Goal: Information Seeking & Learning: Learn about a topic

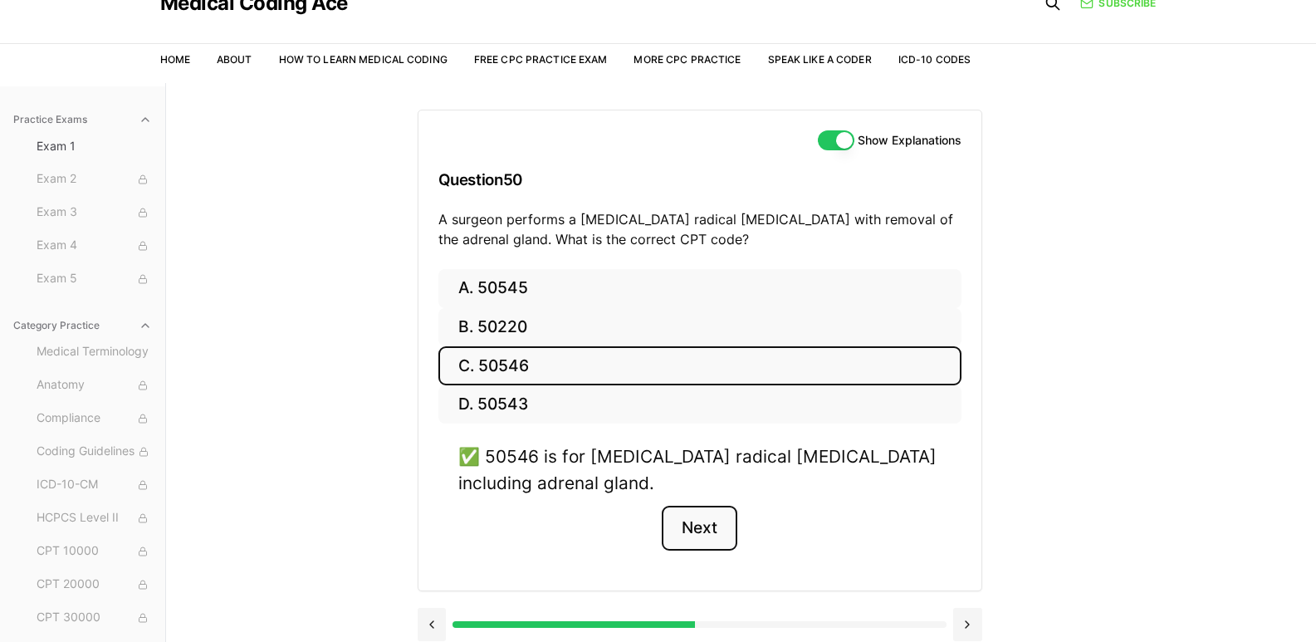
click at [697, 522] on button "Next" at bounding box center [700, 528] width 76 height 45
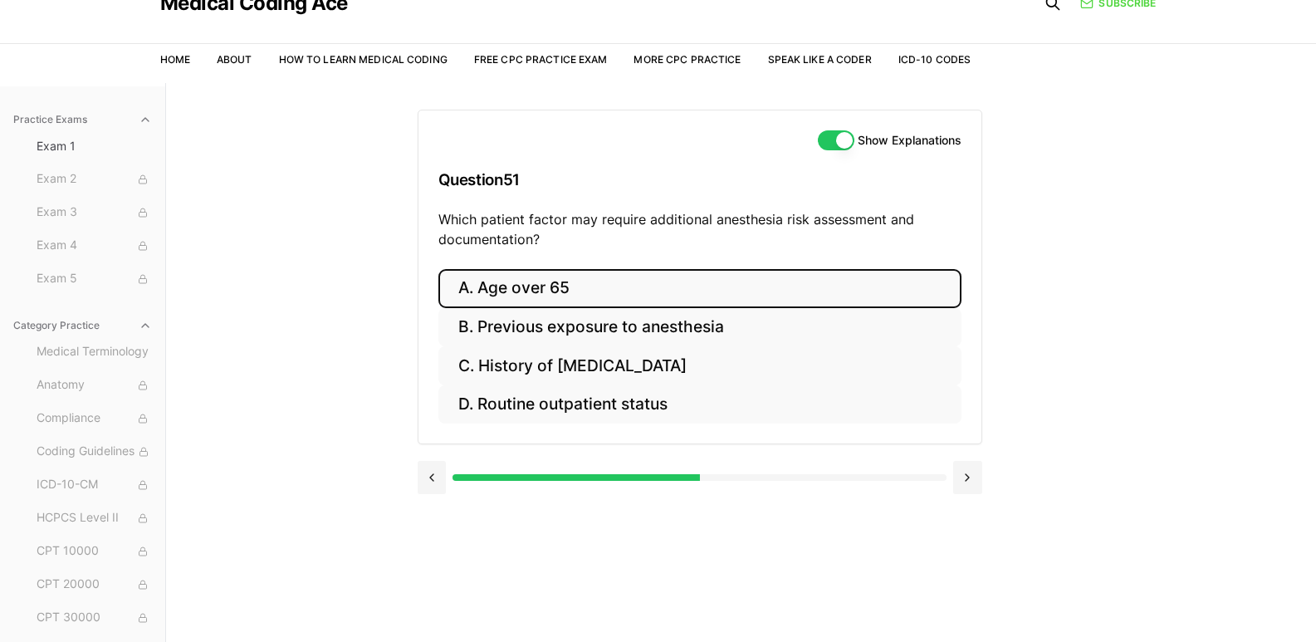
click at [615, 289] on button "A. Age over 65" at bounding box center [699, 288] width 523 height 39
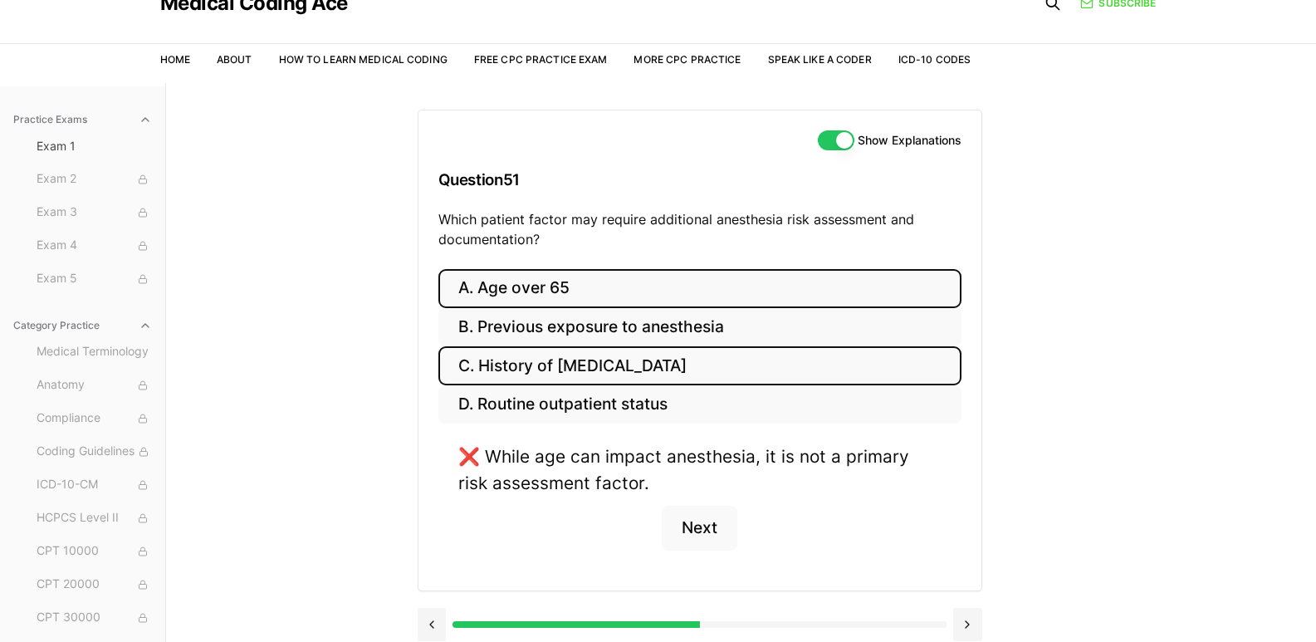
click at [628, 362] on button "C. History of [MEDICAL_DATA]" at bounding box center [699, 365] width 523 height 39
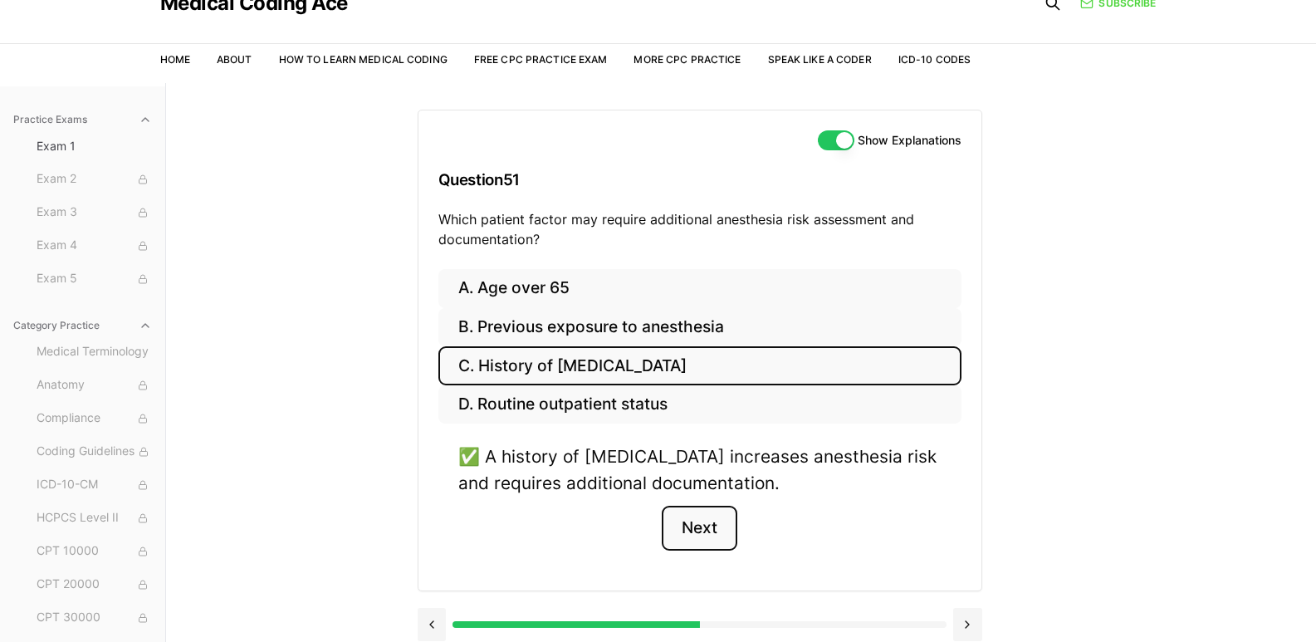
click at [694, 520] on button "Next" at bounding box center [700, 528] width 76 height 45
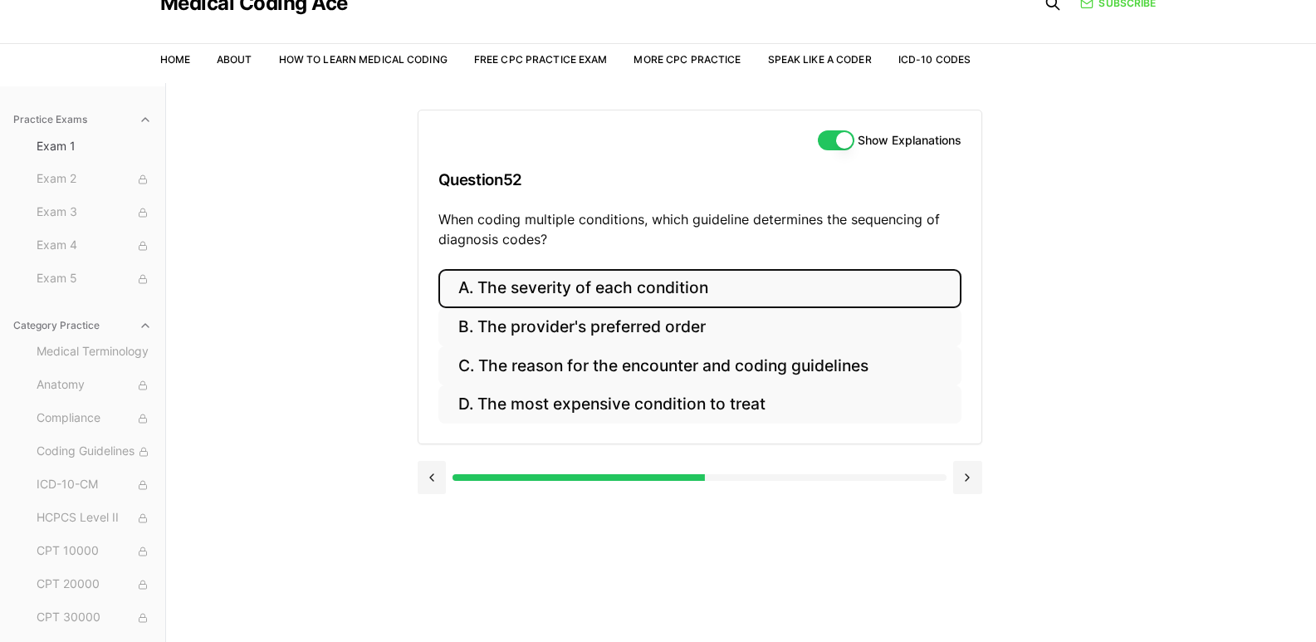
click at [664, 297] on button "A. The severity of each condition" at bounding box center [699, 288] width 523 height 39
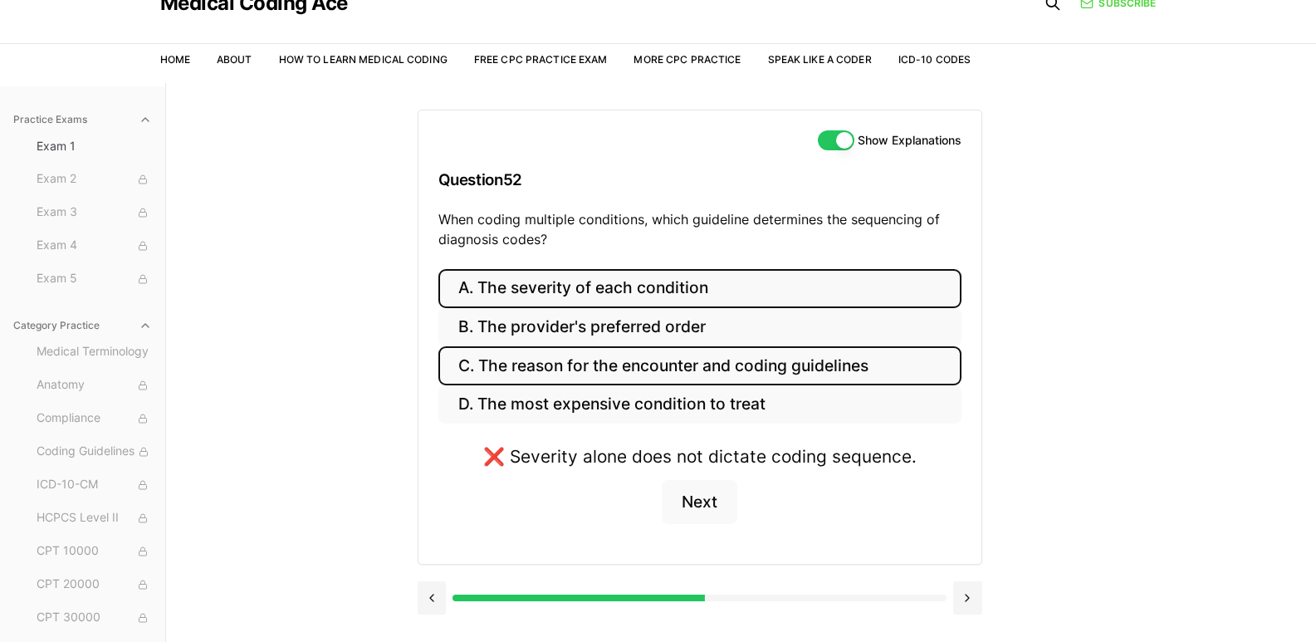
click at [672, 361] on button "C. The reason for the encounter and coding guidelines" at bounding box center [699, 365] width 523 height 39
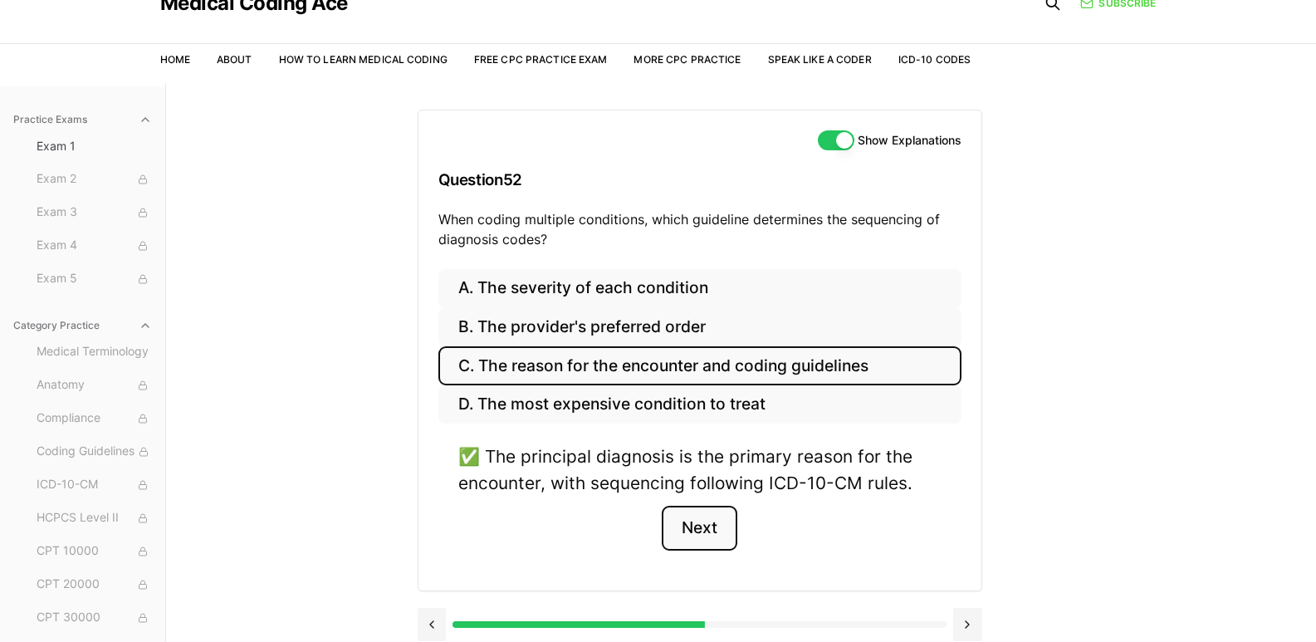
click at [704, 528] on button "Next" at bounding box center [700, 528] width 76 height 45
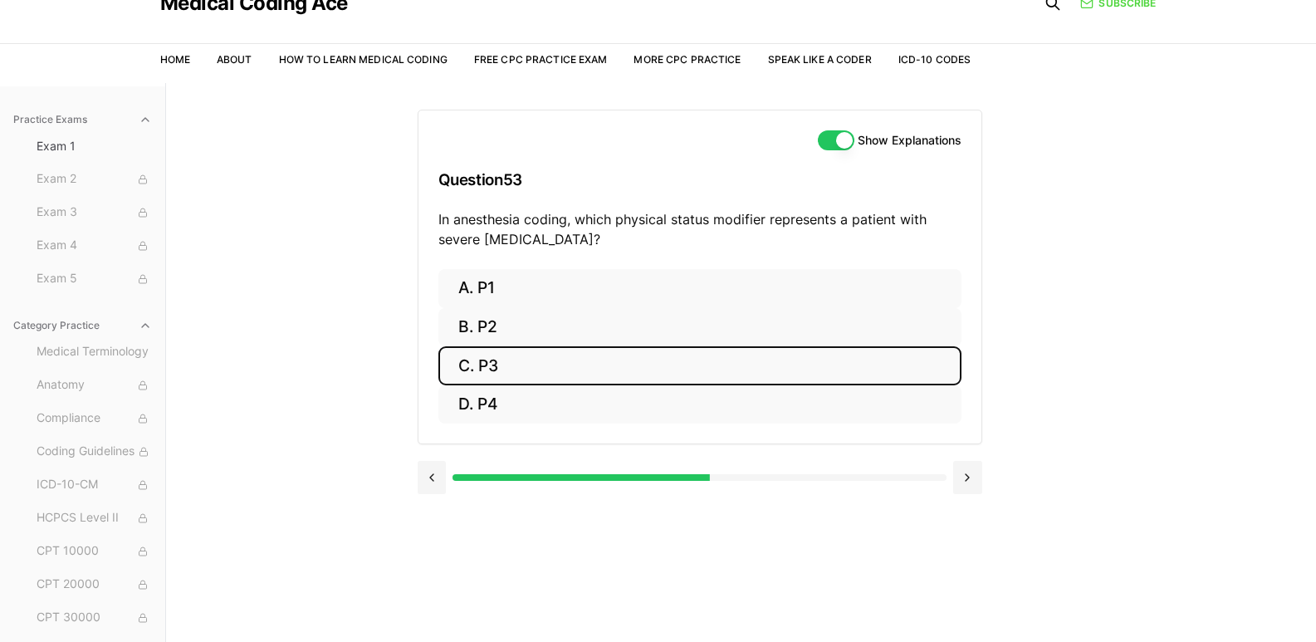
click at [617, 354] on button "C. P3" at bounding box center [699, 365] width 523 height 39
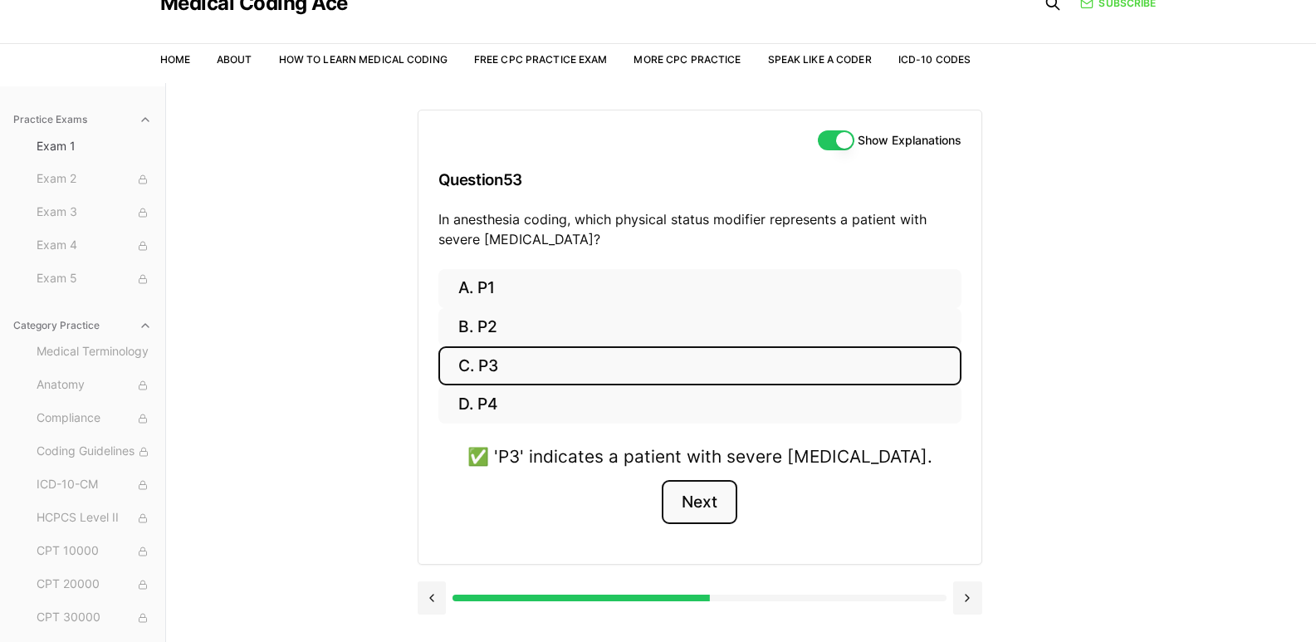
click at [706, 515] on button "Next" at bounding box center [700, 502] width 76 height 45
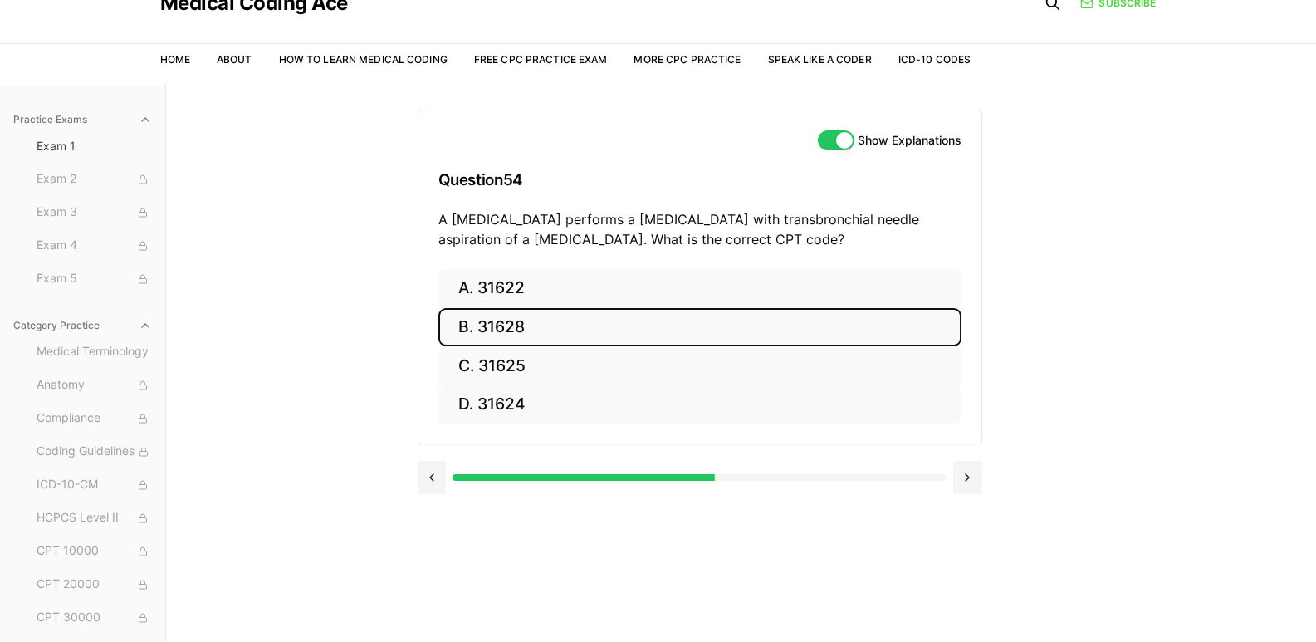
click at [585, 322] on button "B. 31628" at bounding box center [699, 327] width 523 height 39
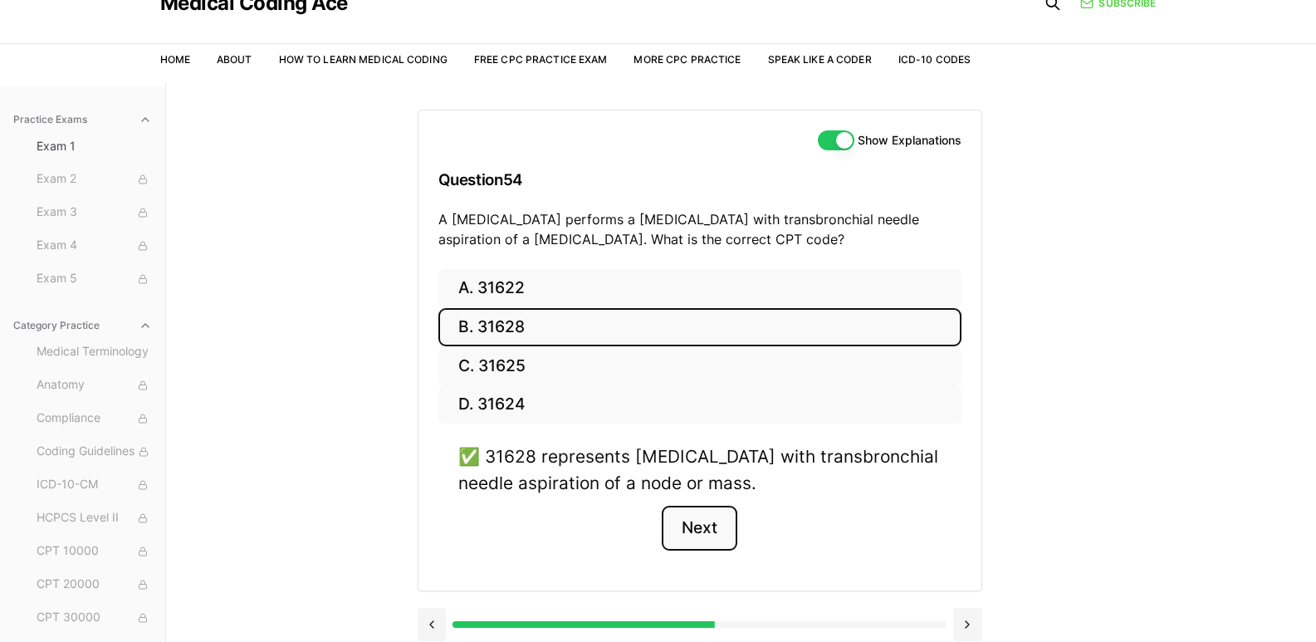
click at [699, 534] on button "Next" at bounding box center [700, 528] width 76 height 45
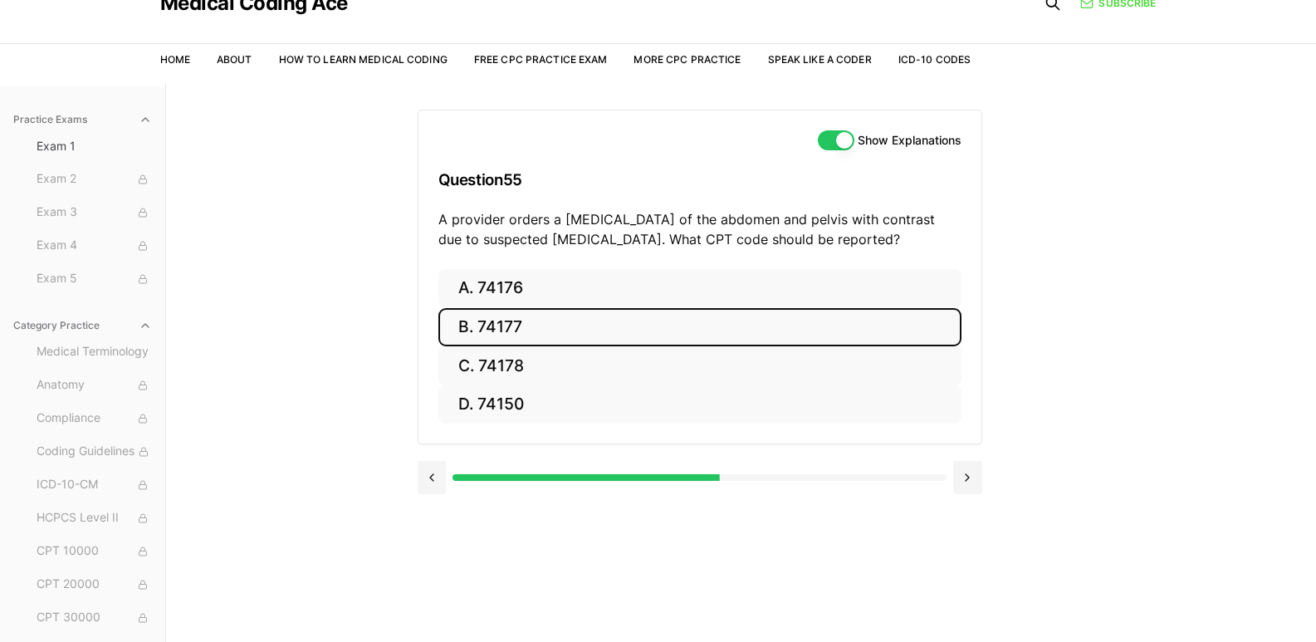
click at [534, 335] on button "B. 74177" at bounding box center [699, 327] width 523 height 39
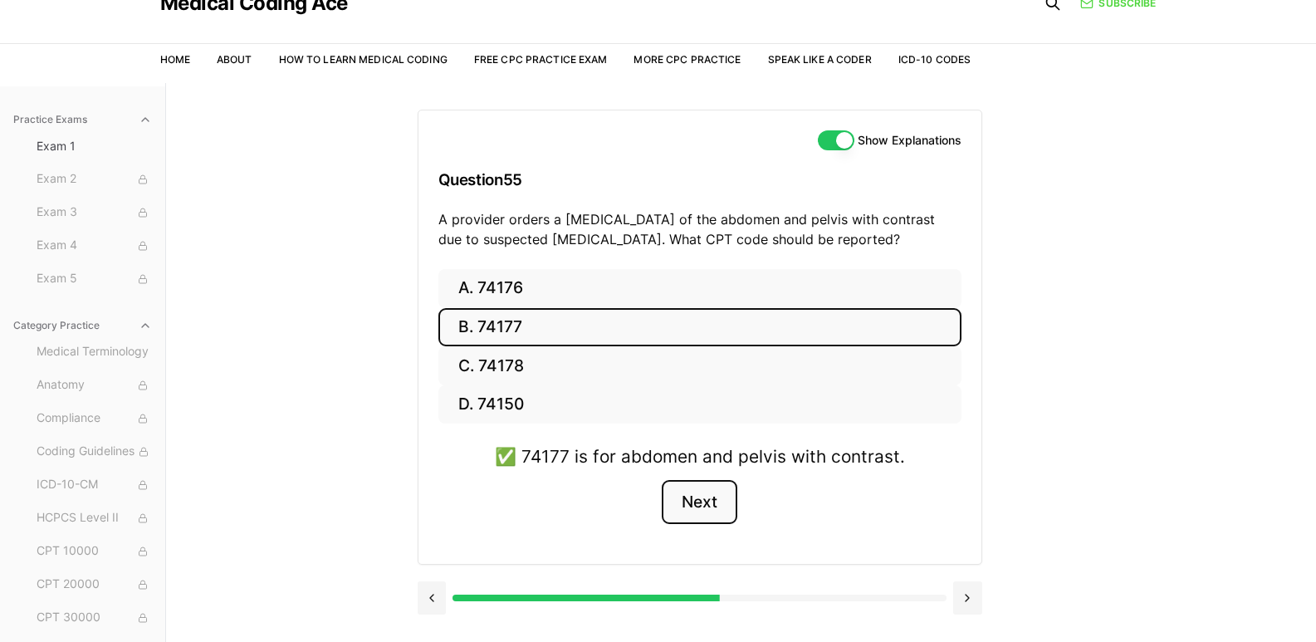
click at [687, 514] on button "Next" at bounding box center [700, 502] width 76 height 45
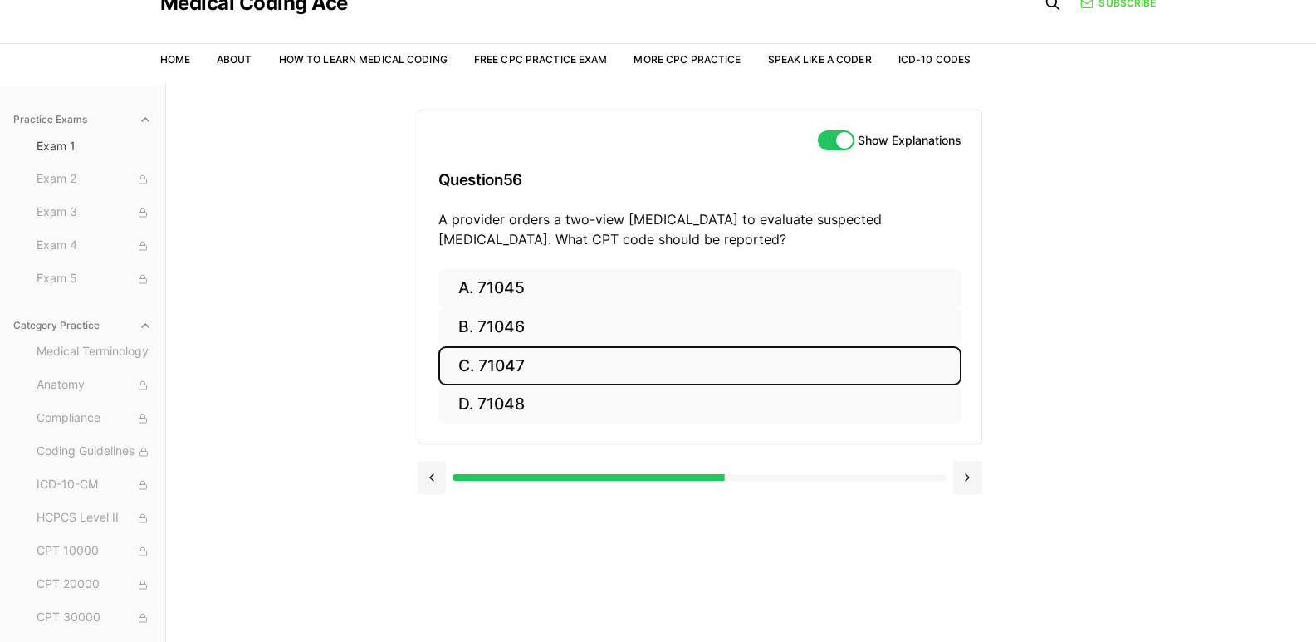
click at [515, 356] on button "C. 71047" at bounding box center [699, 365] width 523 height 39
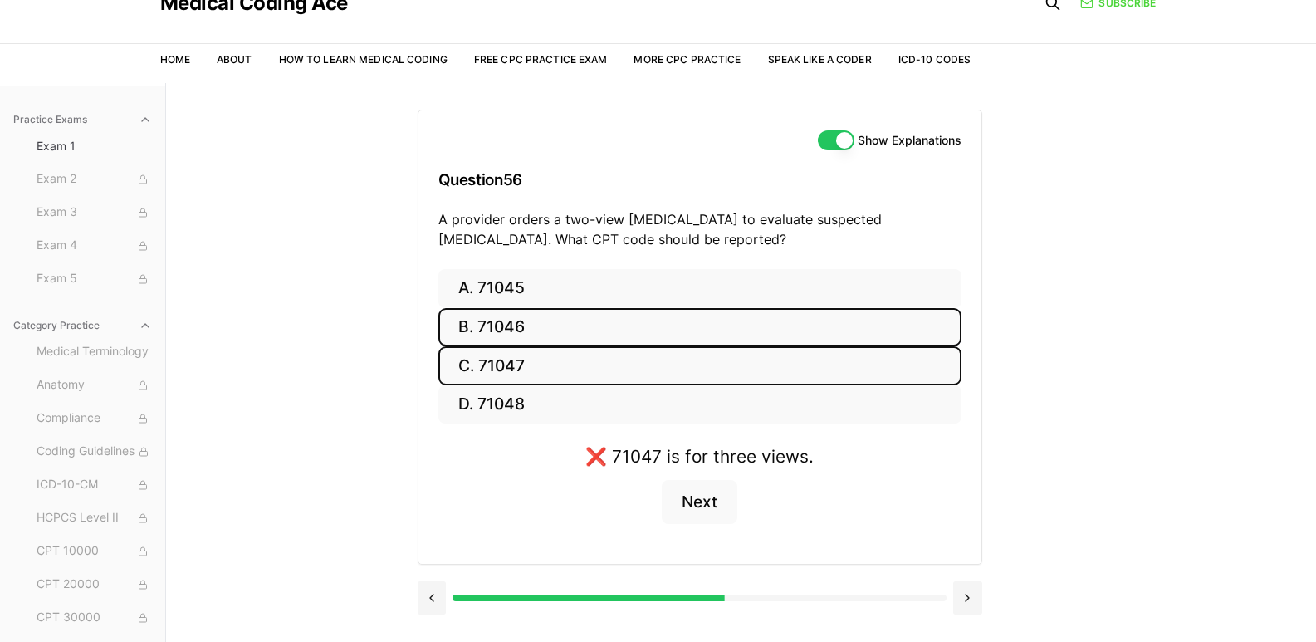
click at [520, 320] on button "B. 71046" at bounding box center [699, 327] width 523 height 39
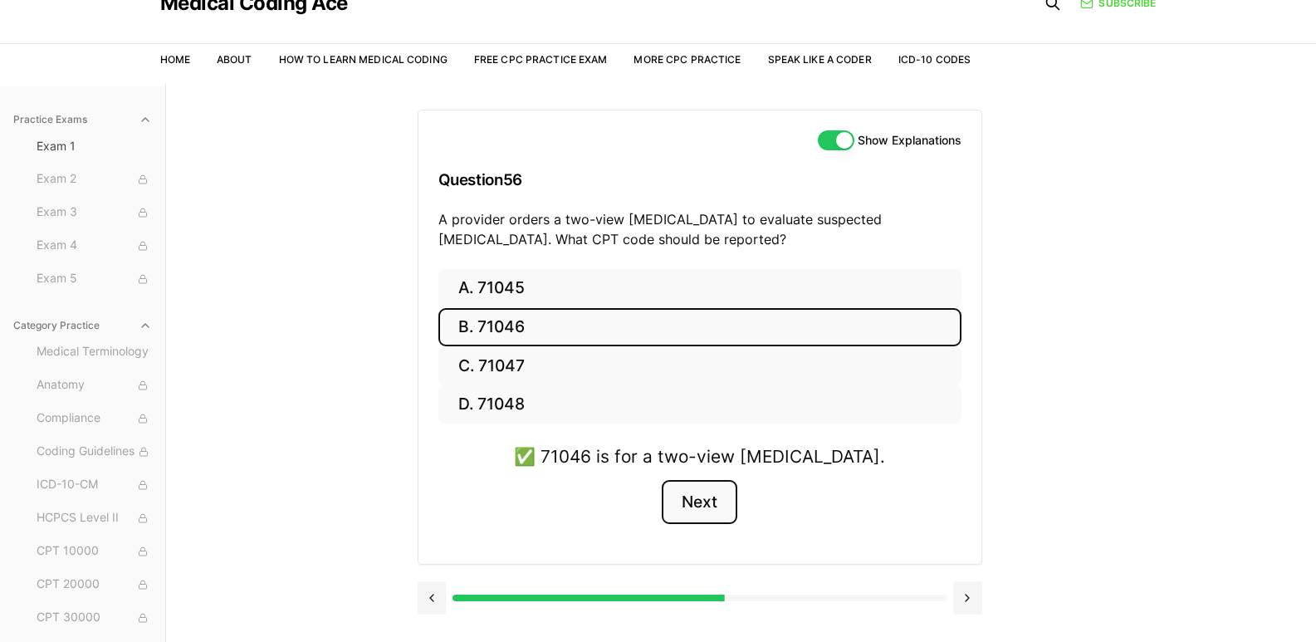
click at [709, 504] on button "Next" at bounding box center [700, 502] width 76 height 45
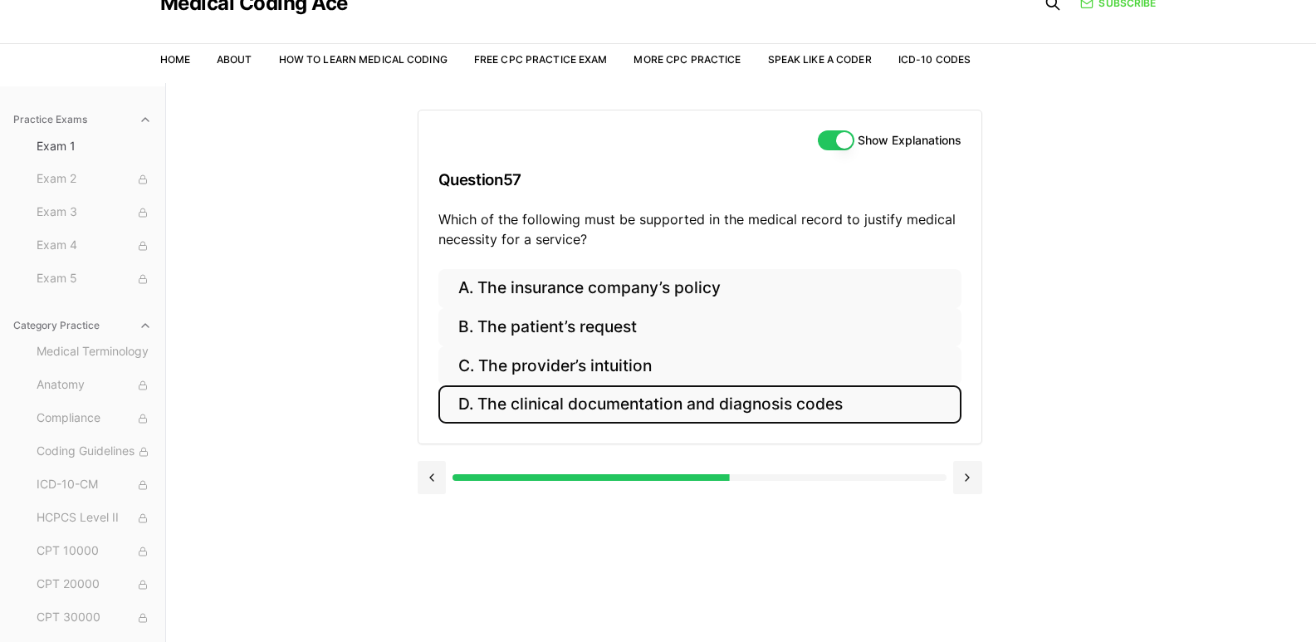
click at [655, 408] on button "D. The clinical documentation and diagnosis codes" at bounding box center [699, 404] width 523 height 39
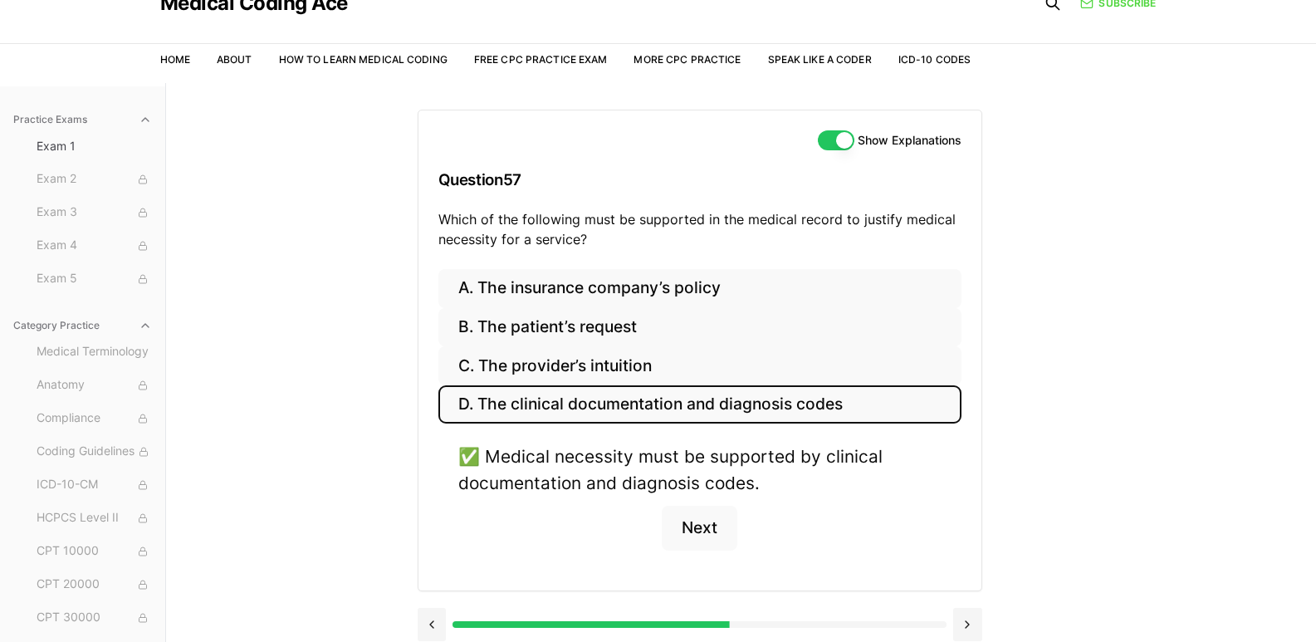
drag, startPoint x: 694, startPoint y: 528, endPoint x: 614, endPoint y: 521, distance: 80.0
click at [615, 521] on div "✅ Medical necessity must be supported by clinical documentation and diagnosis c…" at bounding box center [699, 506] width 523 height 126
click at [701, 519] on button "Next" at bounding box center [700, 528] width 76 height 45
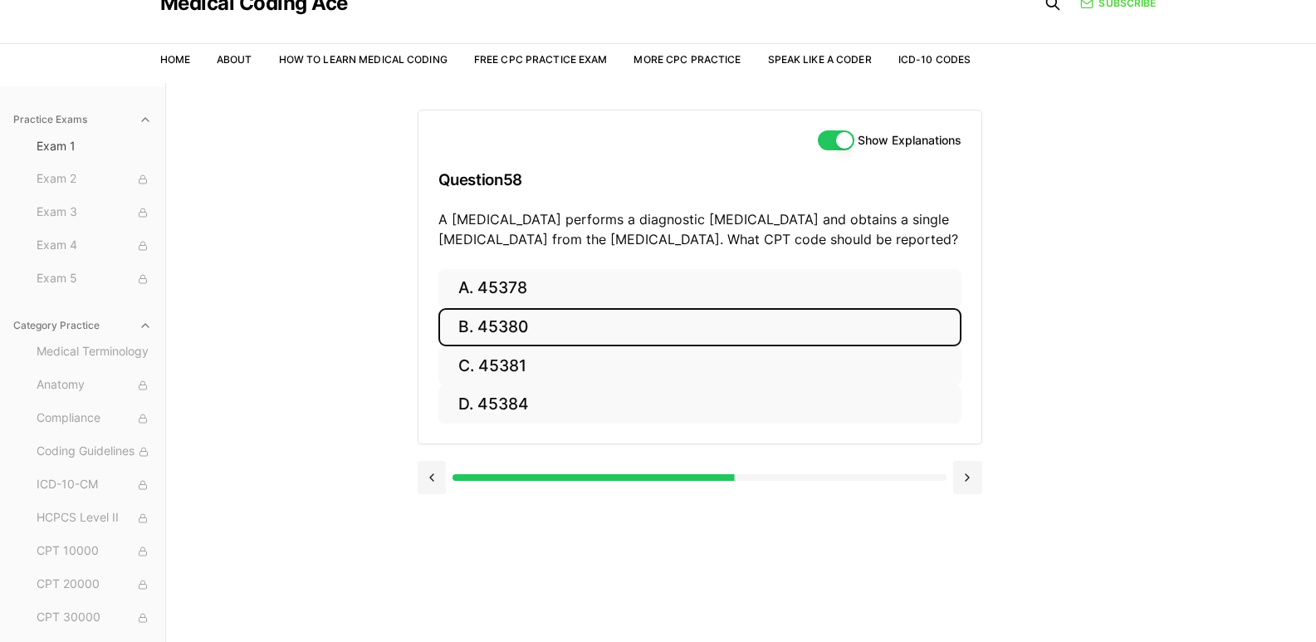
click at [552, 315] on button "B. 45380" at bounding box center [699, 327] width 523 height 39
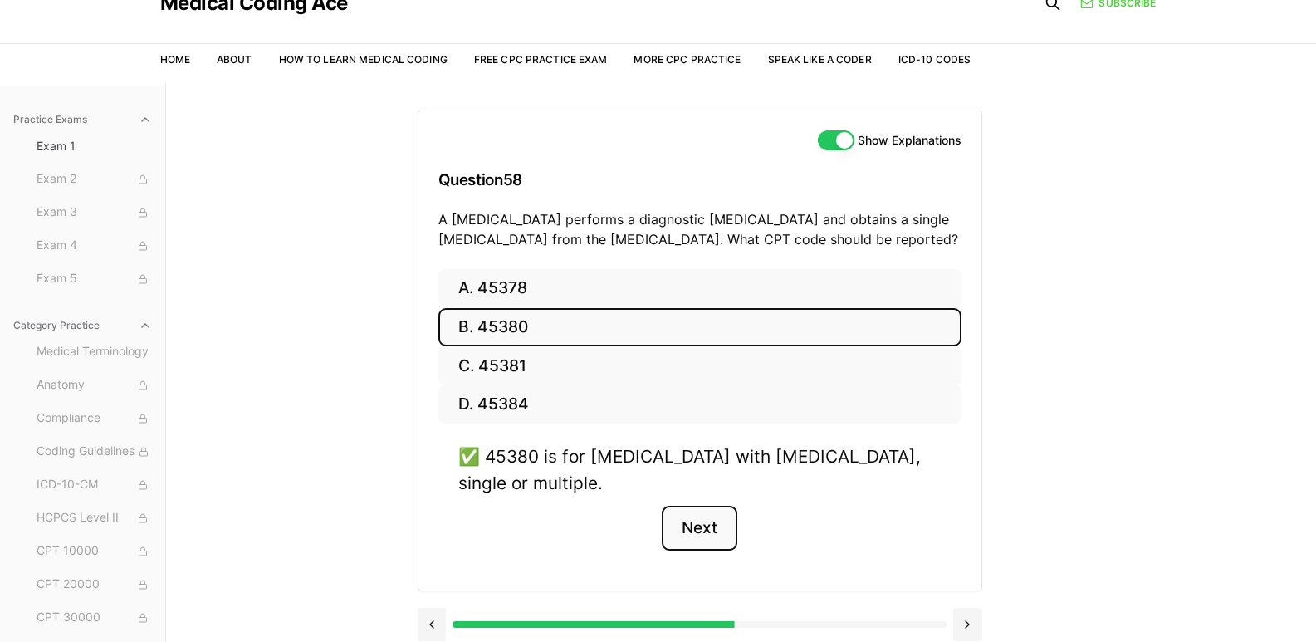
click at [718, 529] on button "Next" at bounding box center [700, 528] width 76 height 45
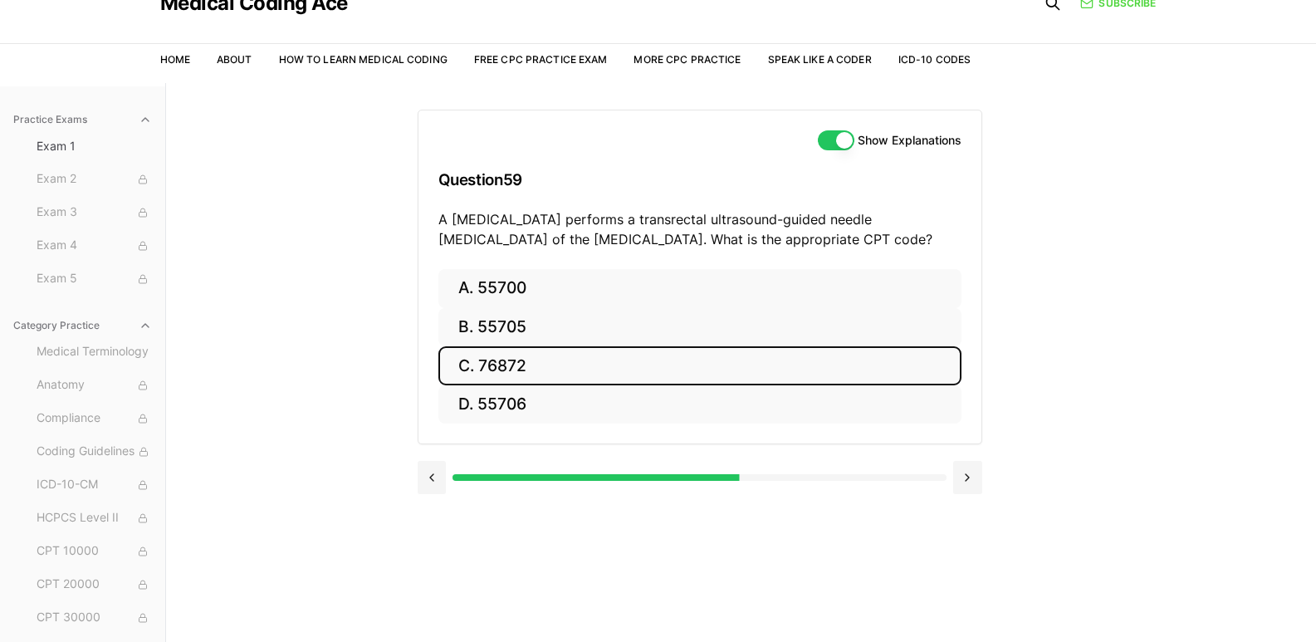
click at [467, 363] on button "C. 76872" at bounding box center [699, 365] width 523 height 39
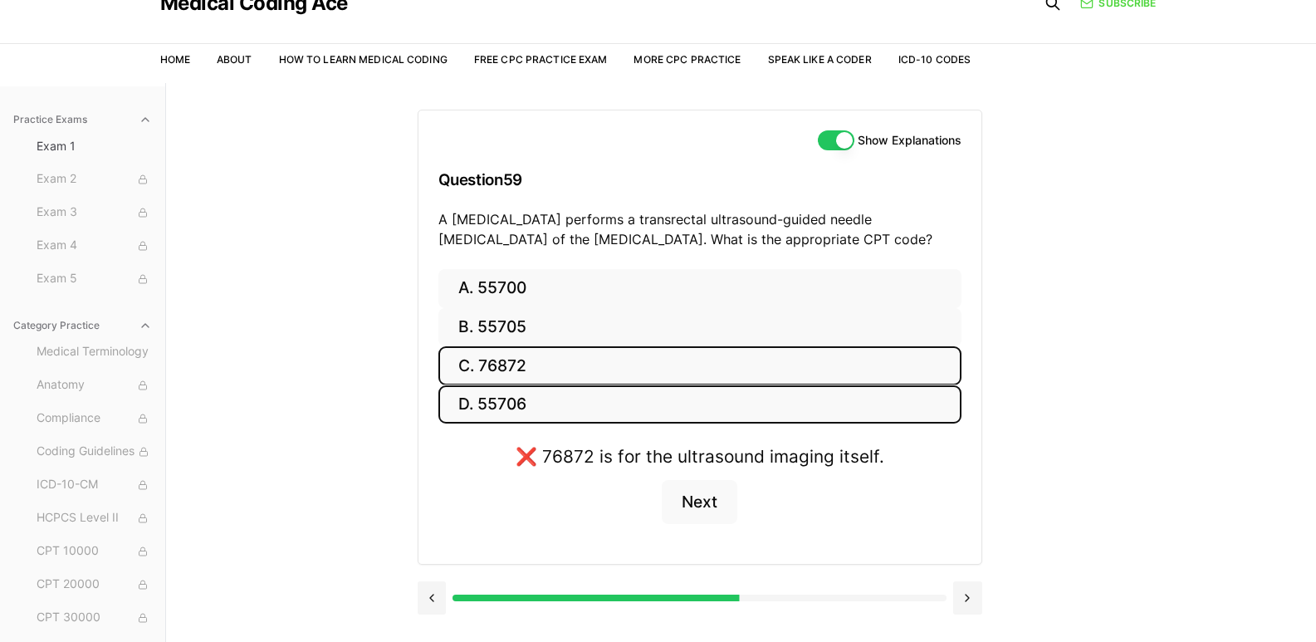
click at [474, 392] on button "D. 55706" at bounding box center [699, 404] width 523 height 39
click at [498, 332] on button "B. 55705" at bounding box center [699, 327] width 523 height 39
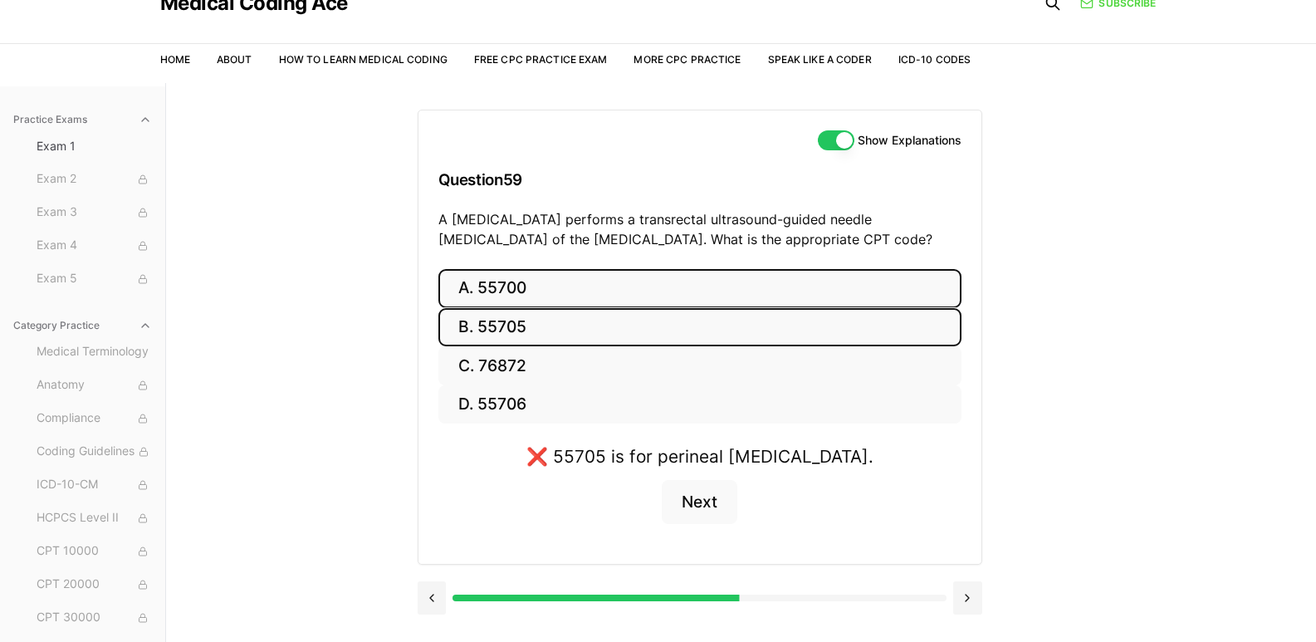
click at [500, 283] on button "A. 55700" at bounding box center [699, 288] width 523 height 39
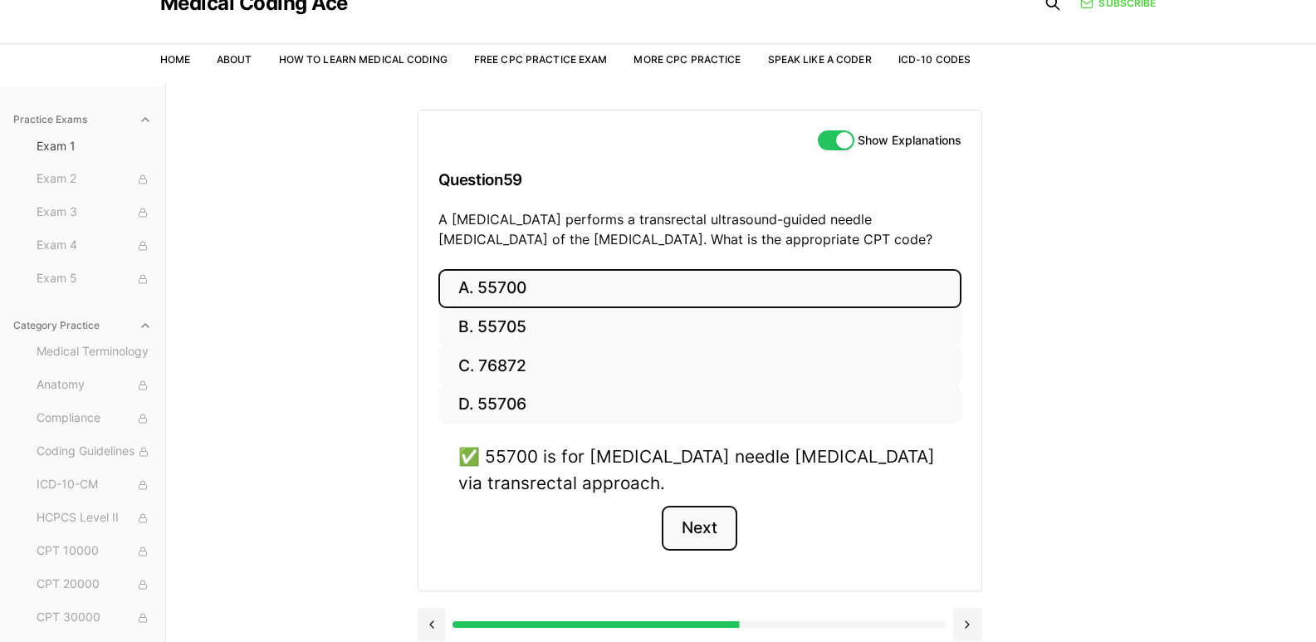
click at [683, 531] on button "Next" at bounding box center [700, 528] width 76 height 45
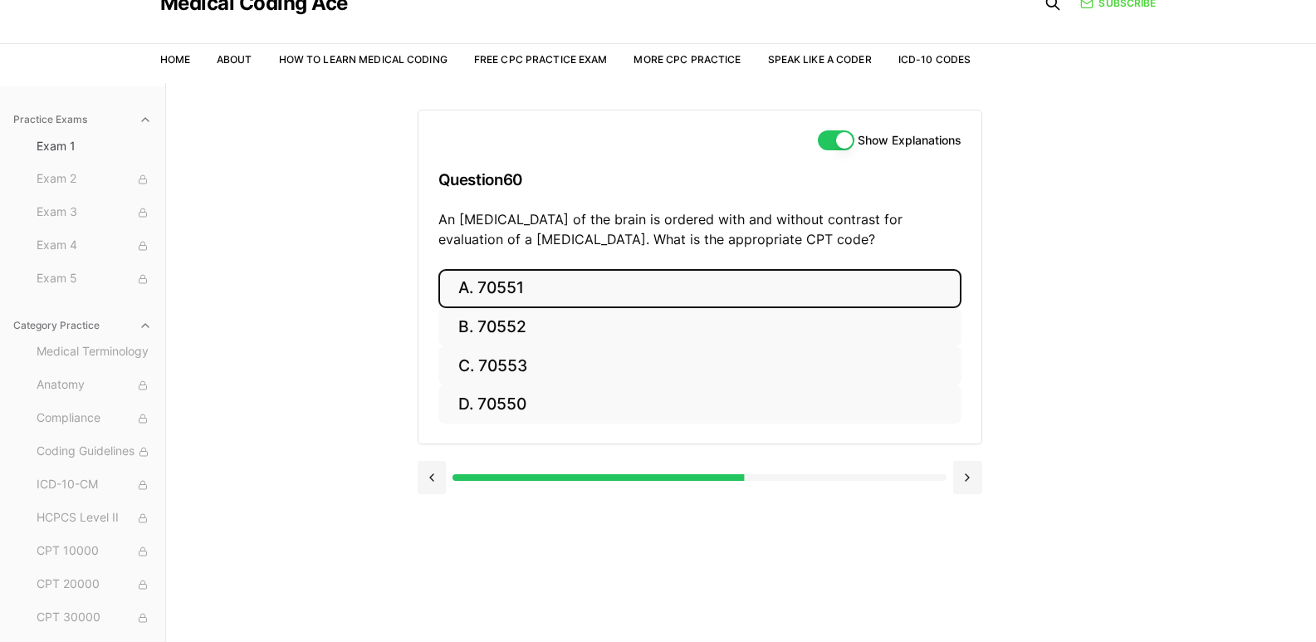
click at [510, 284] on button "A. 70551" at bounding box center [699, 288] width 523 height 39
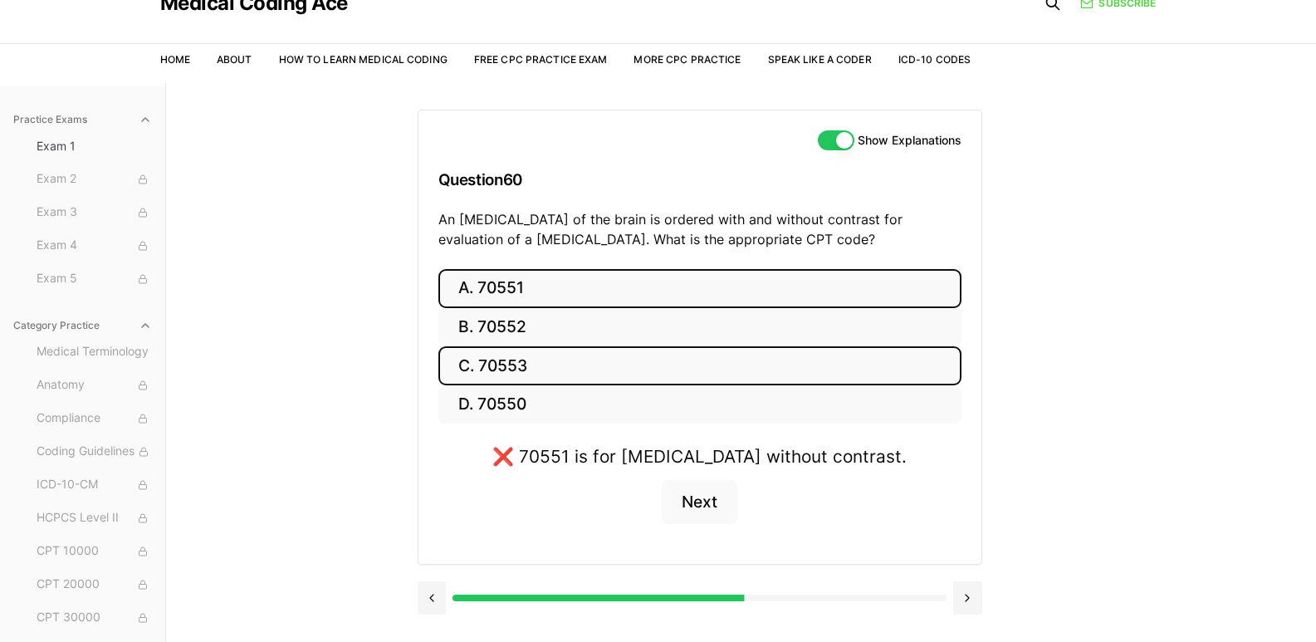
click at [528, 364] on button "C. 70553" at bounding box center [699, 365] width 523 height 39
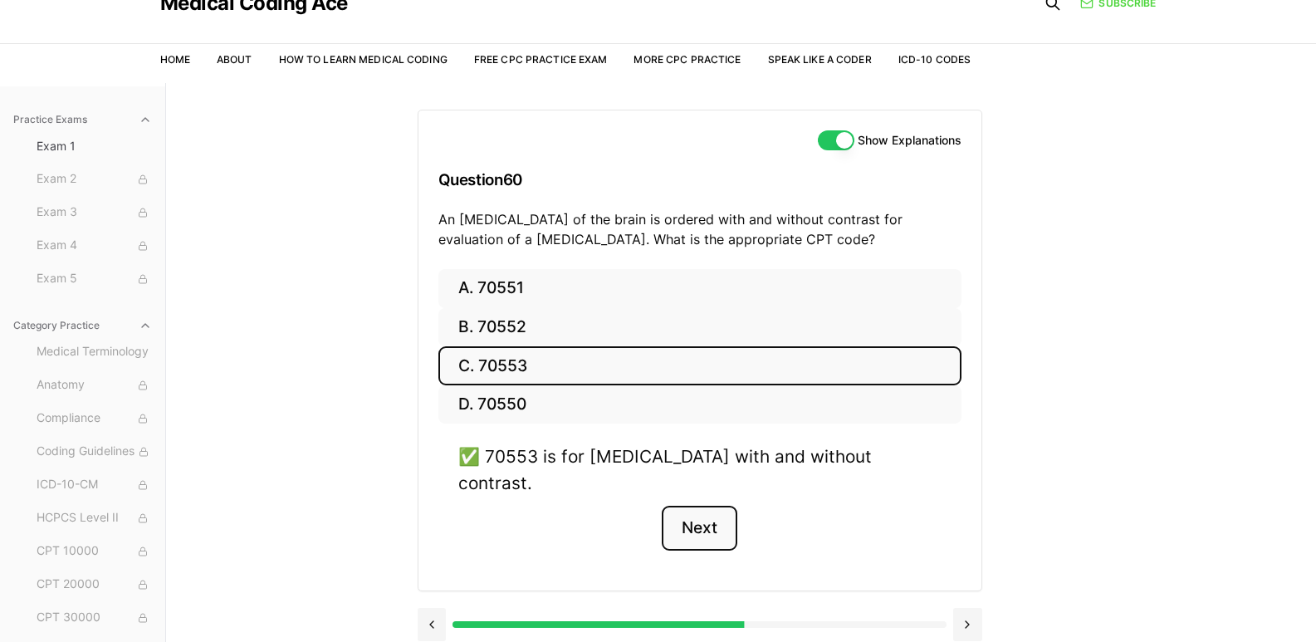
click at [709, 507] on button "Next" at bounding box center [700, 528] width 76 height 45
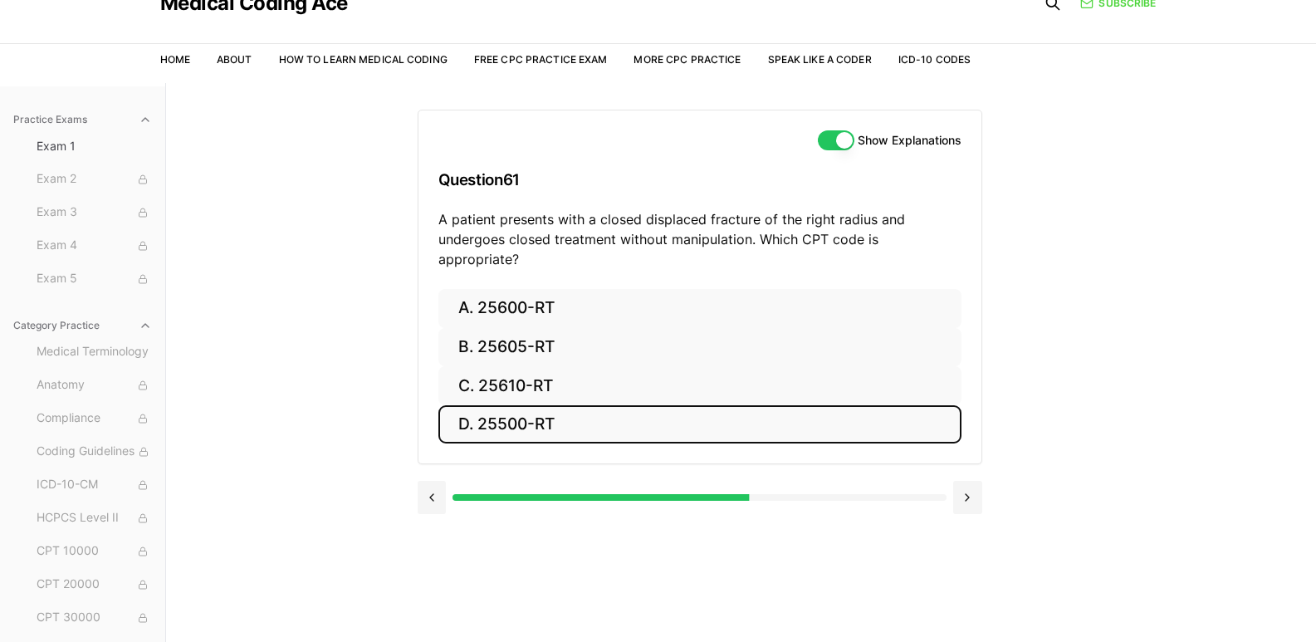
click at [538, 408] on button "D. 25500-RT" at bounding box center [699, 424] width 523 height 39
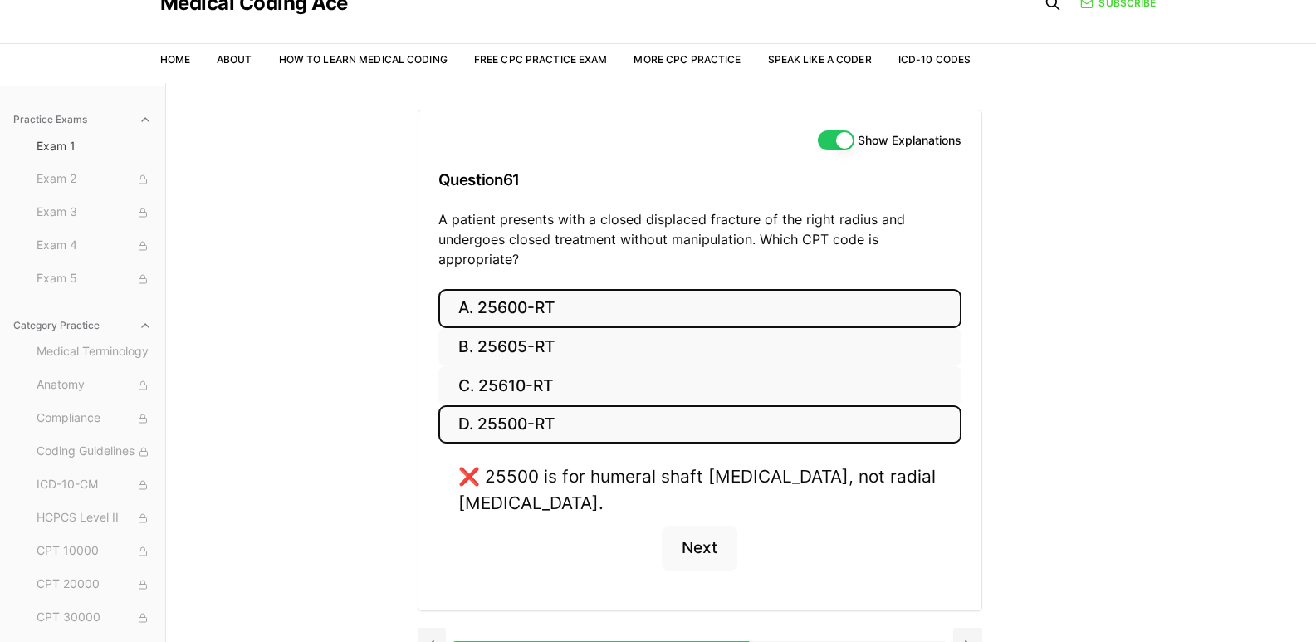
click at [549, 295] on button "A. 25600-RT" at bounding box center [699, 308] width 523 height 39
click at [532, 405] on button "D. 25500-RT" at bounding box center [699, 424] width 523 height 39
click at [584, 292] on button "A. 25600-RT" at bounding box center [699, 308] width 523 height 39
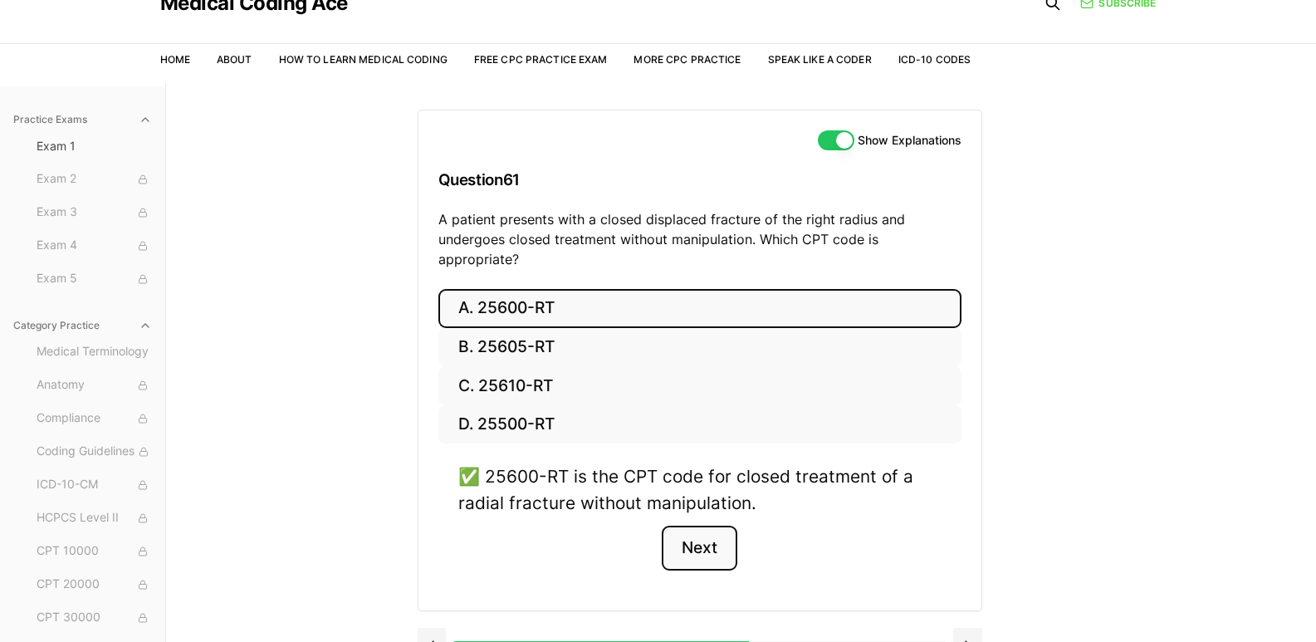
click at [679, 525] on button "Next" at bounding box center [700, 547] width 76 height 45
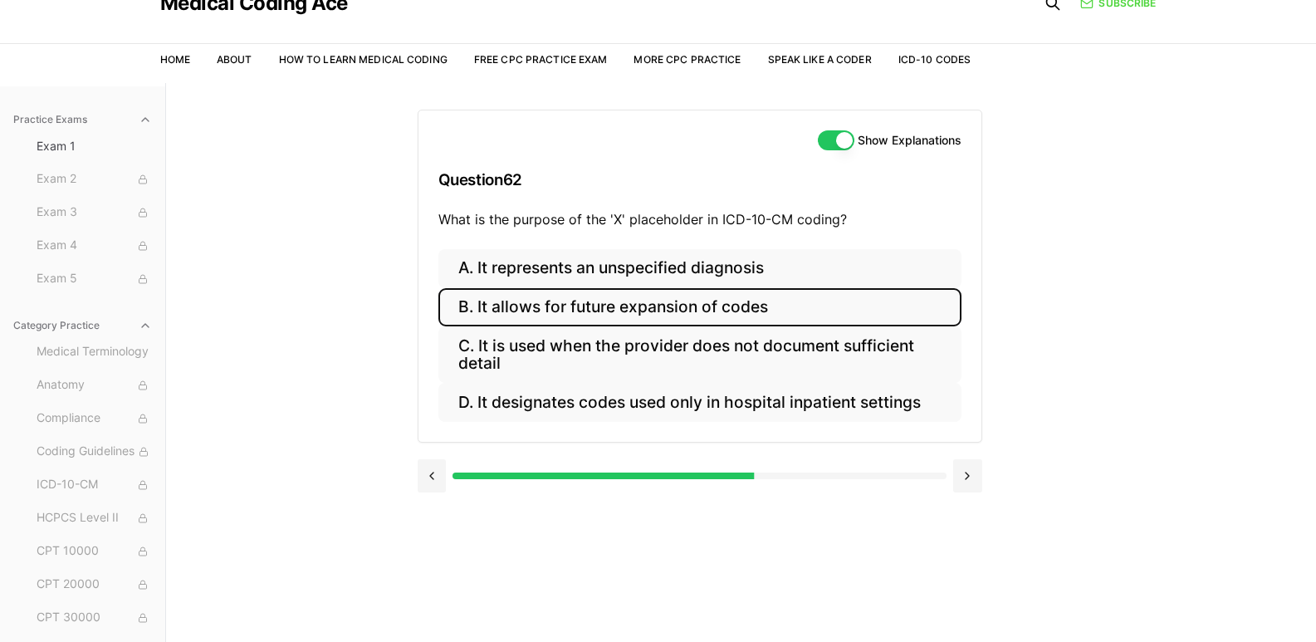
click at [589, 314] on button "B. It allows for future expansion of codes" at bounding box center [699, 307] width 523 height 39
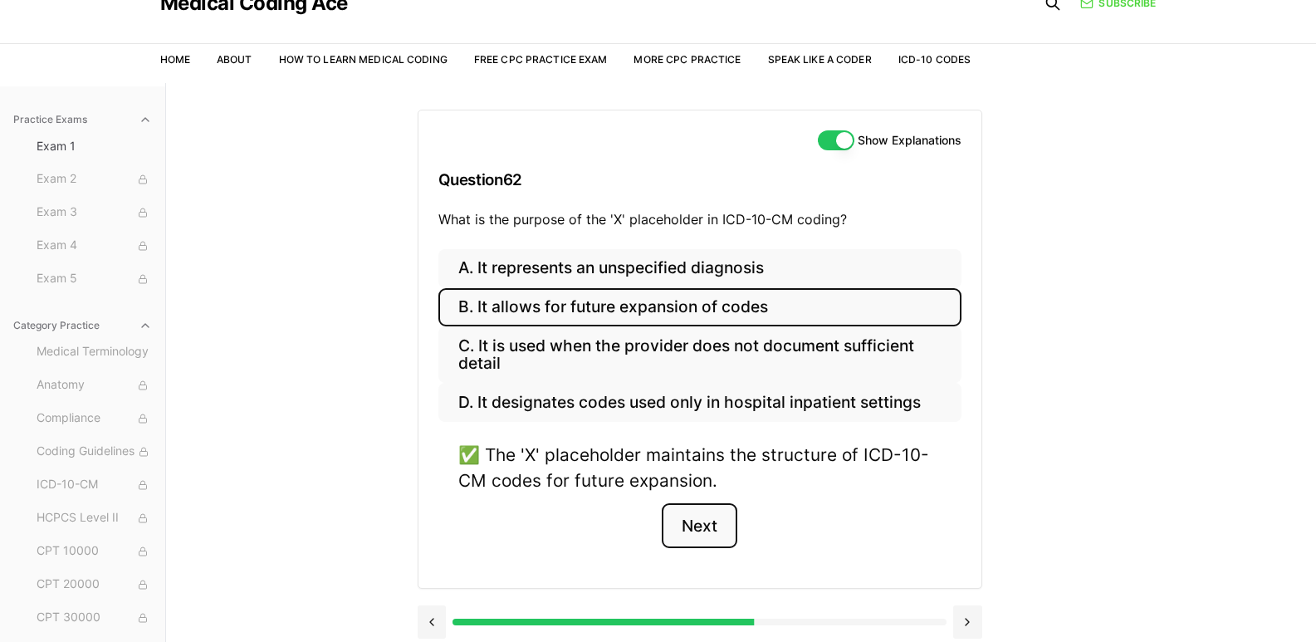
click at [681, 515] on button "Next" at bounding box center [700, 525] width 76 height 45
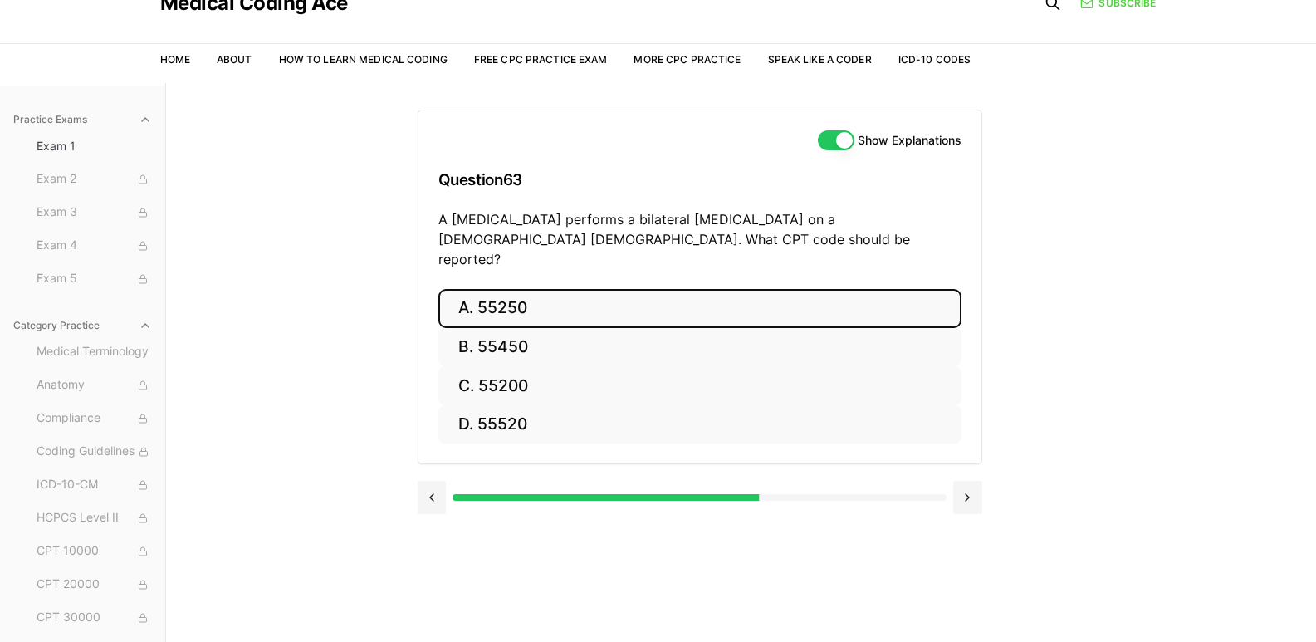
click at [535, 301] on button "A. 55250" at bounding box center [699, 308] width 523 height 39
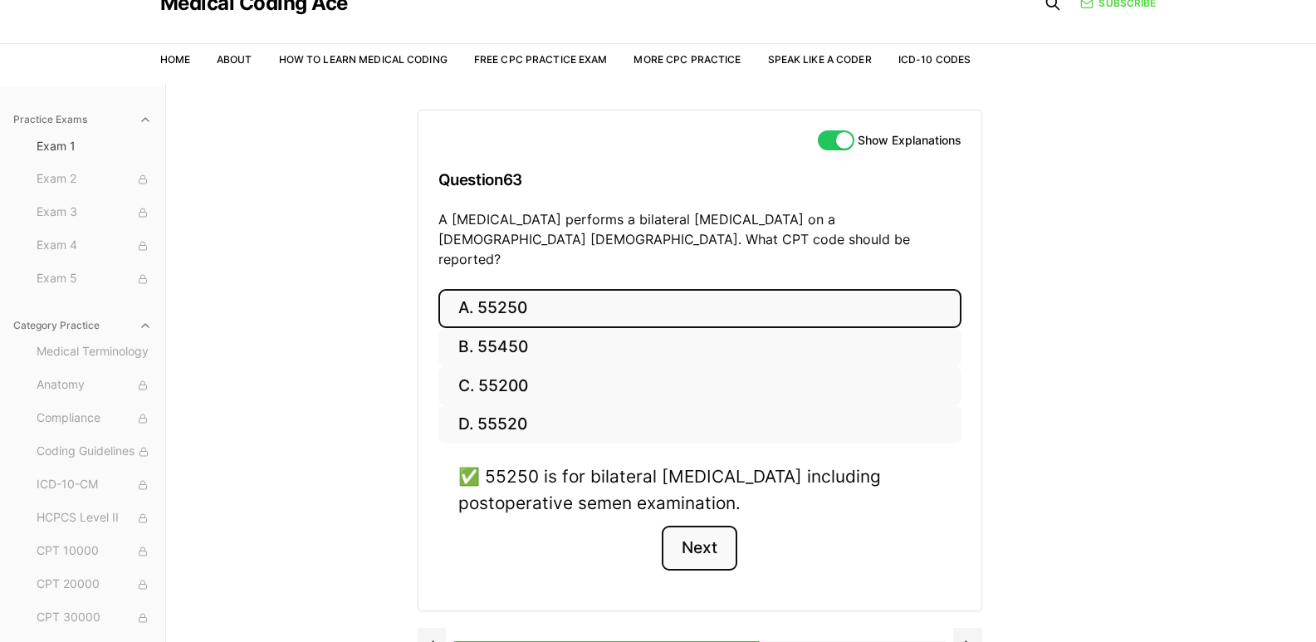
click at [692, 530] on button "Next" at bounding box center [700, 547] width 76 height 45
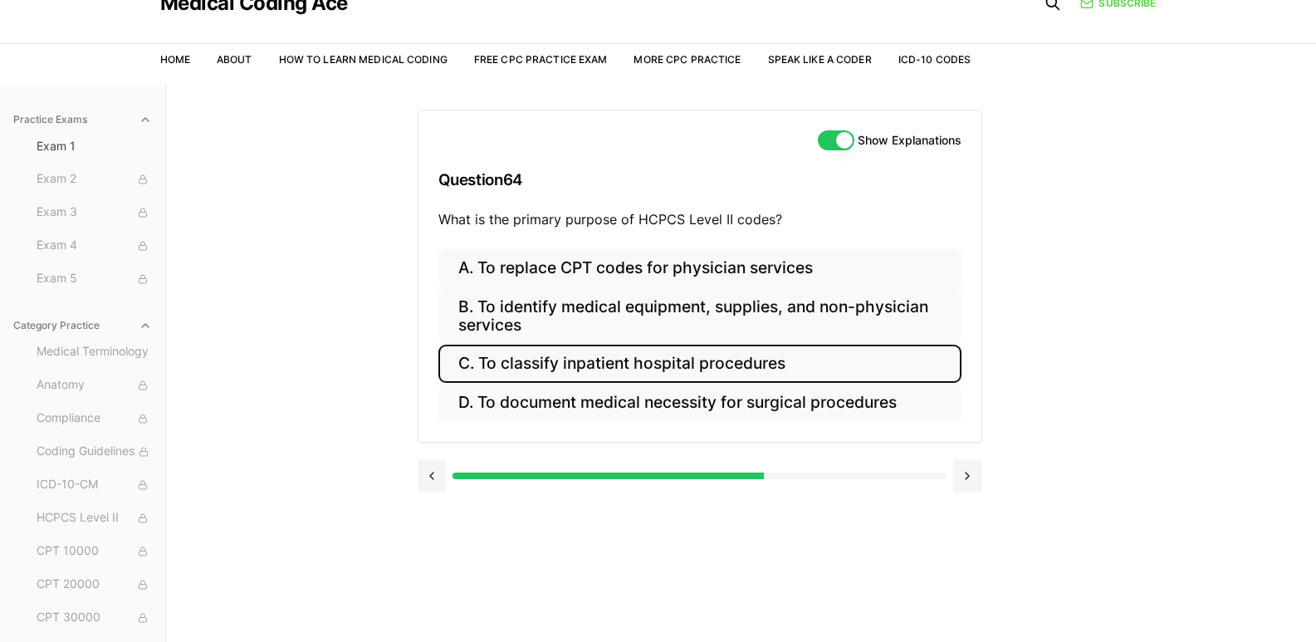
click at [693, 368] on button "C. To classify inpatient hospital procedures" at bounding box center [699, 363] width 523 height 39
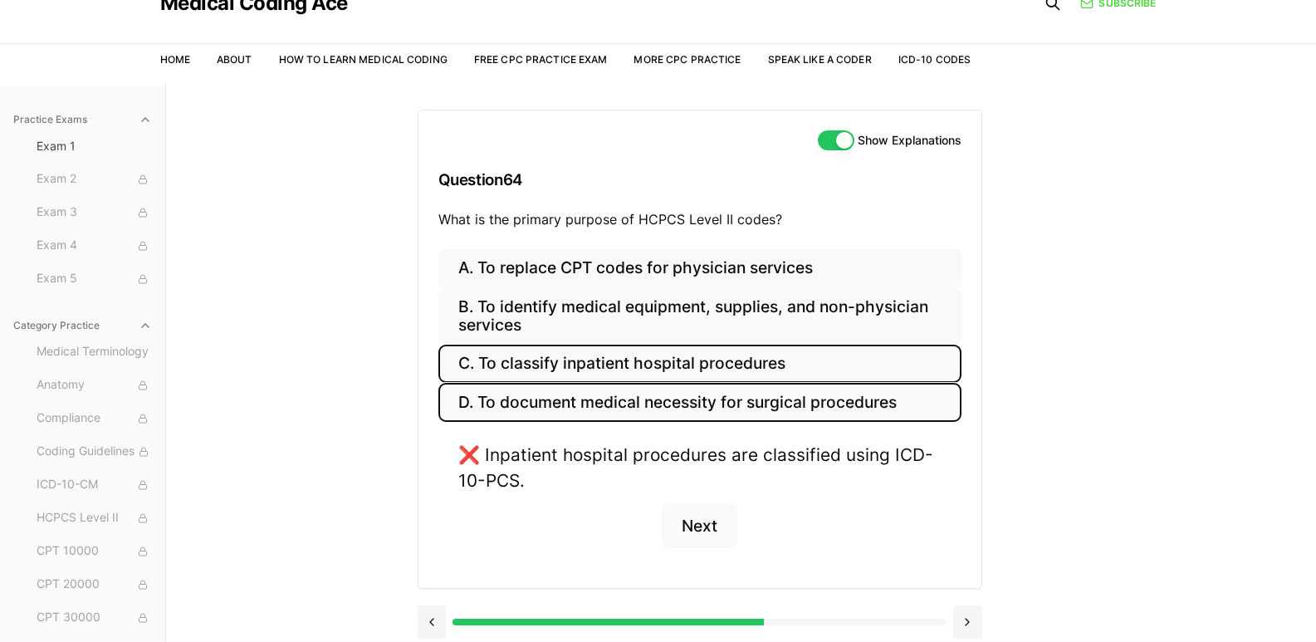
click at [691, 403] on button "D. To document medical necessity for surgical procedures" at bounding box center [699, 402] width 523 height 39
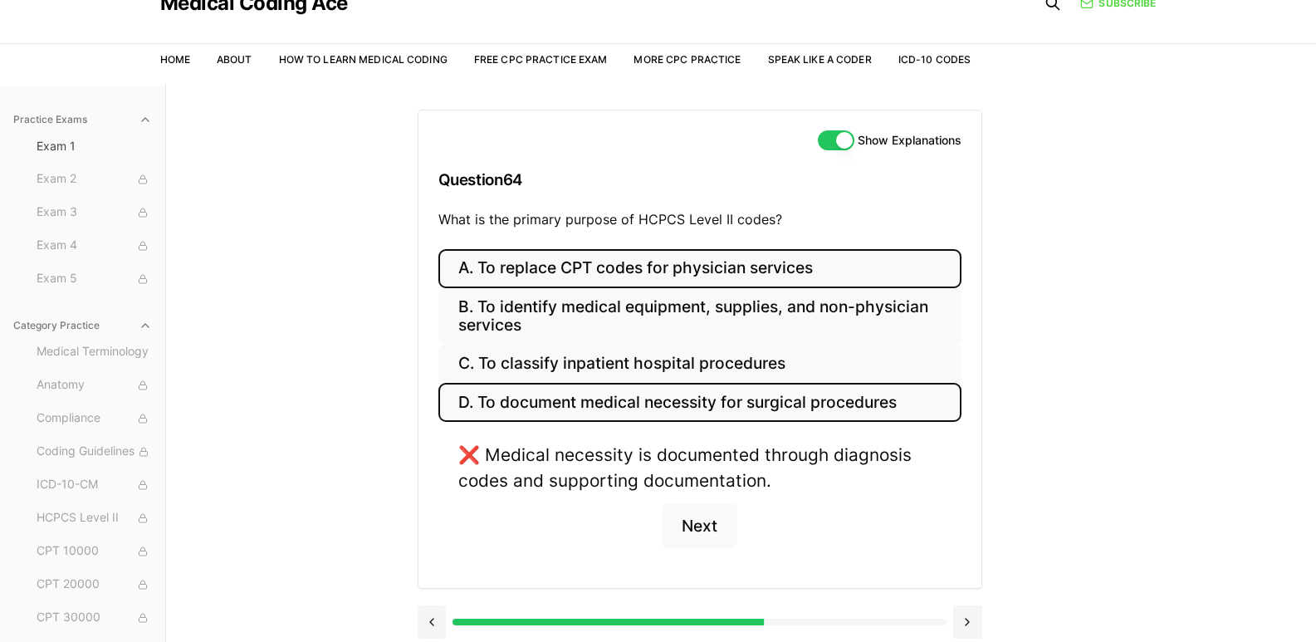
click at [680, 271] on button "A. To replace CPT codes for physician services" at bounding box center [699, 268] width 523 height 39
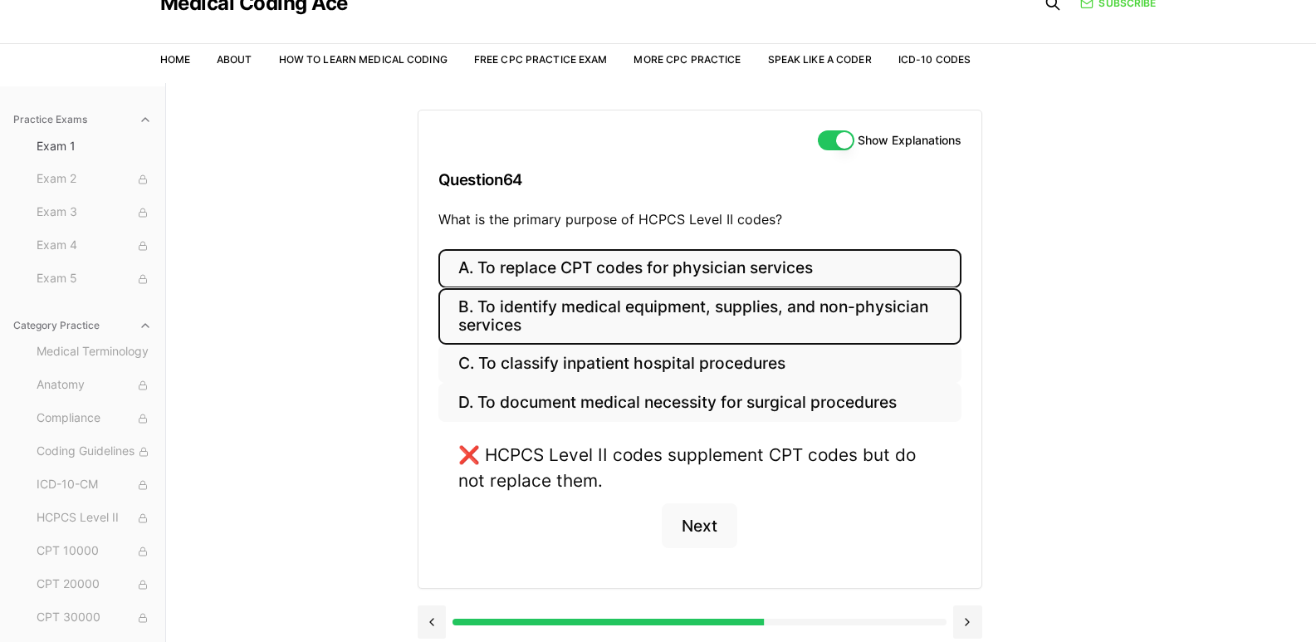
click at [681, 311] on button "B. To identify medical equipment, supplies, and non-physician services" at bounding box center [699, 316] width 523 height 56
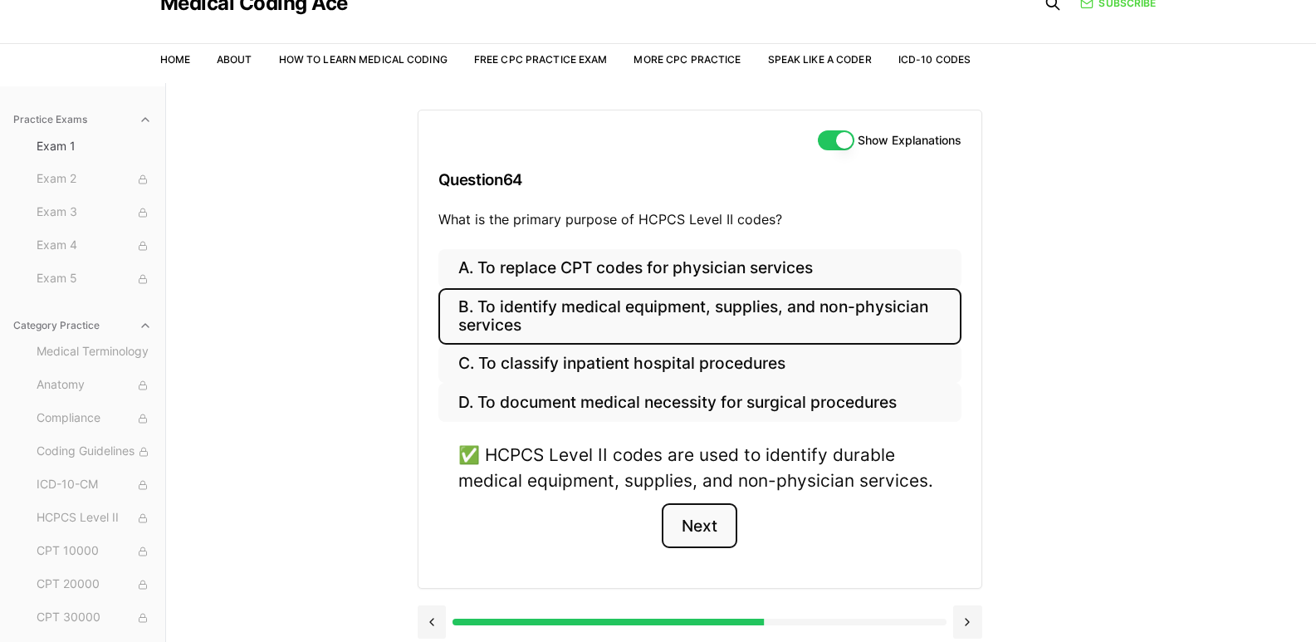
click at [710, 517] on button "Next" at bounding box center [700, 525] width 76 height 45
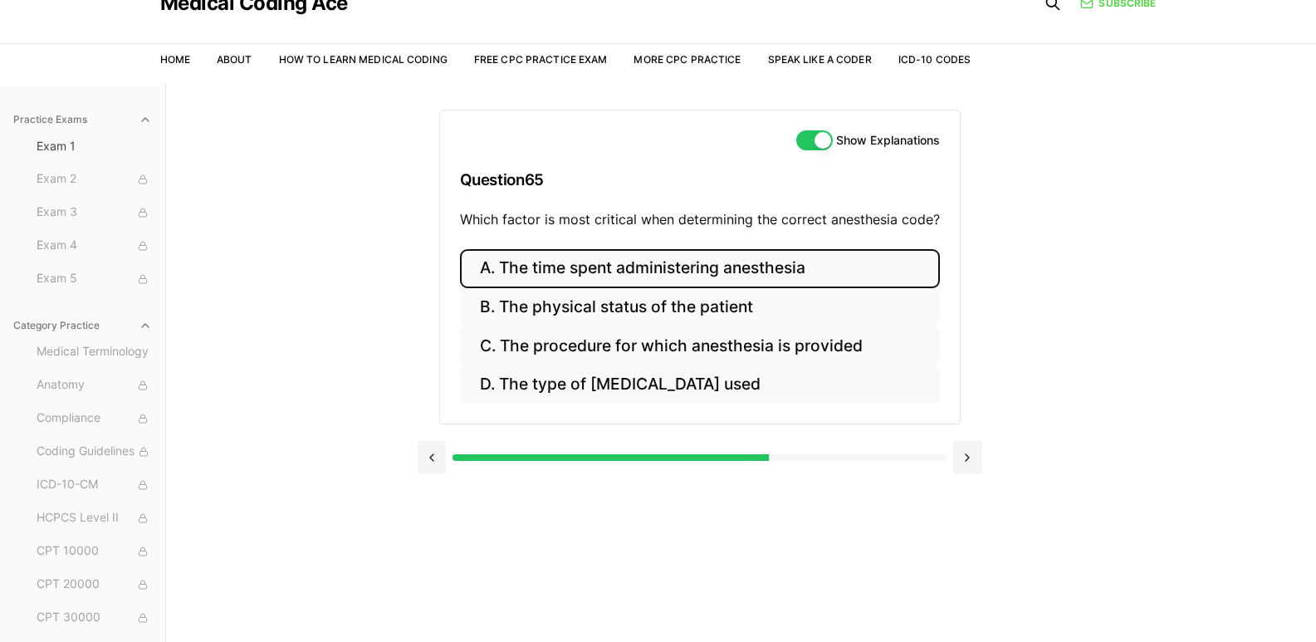
click at [734, 266] on button "A. The time spent administering anesthesia" at bounding box center [700, 268] width 480 height 39
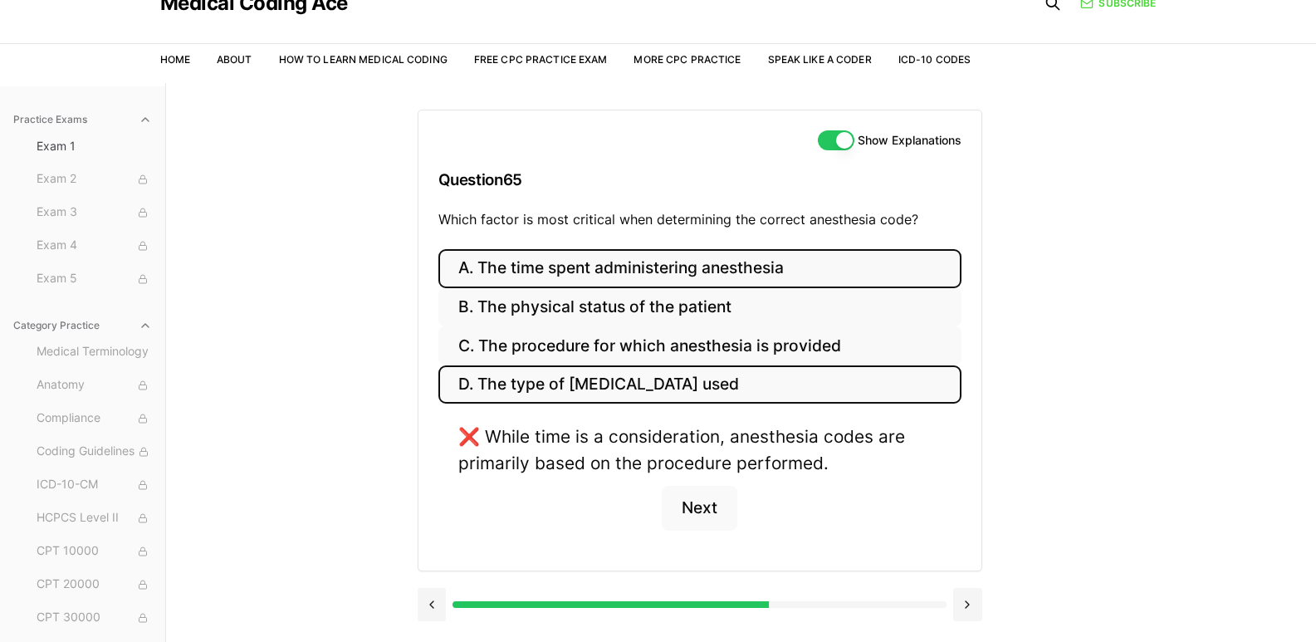
click at [635, 383] on button "D. The type of [MEDICAL_DATA] used" at bounding box center [699, 384] width 523 height 39
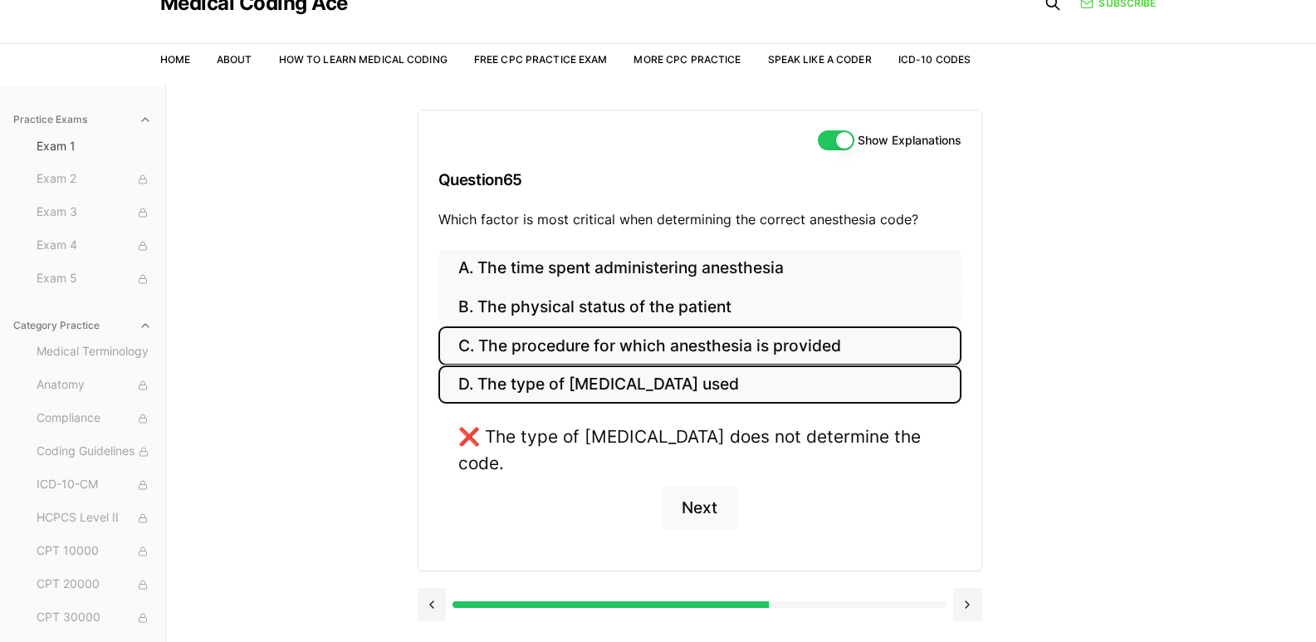
click at [638, 339] on button "C. The procedure for which anesthesia is provided" at bounding box center [699, 345] width 523 height 39
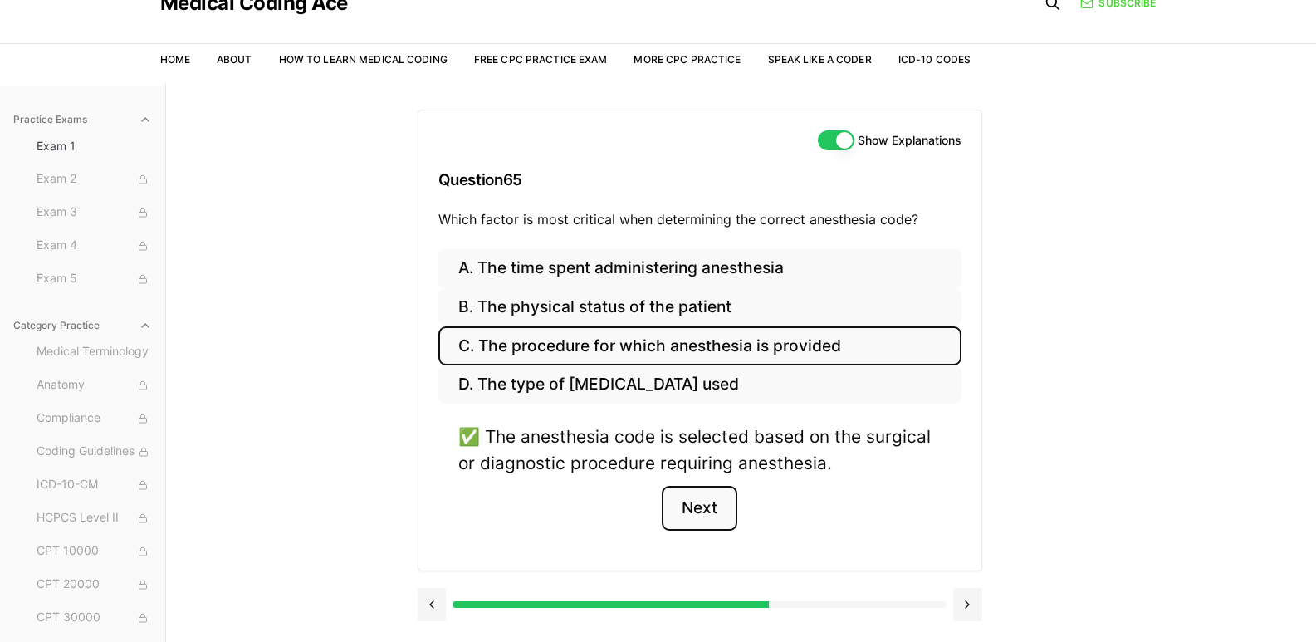
click at [709, 501] on button "Next" at bounding box center [700, 508] width 76 height 45
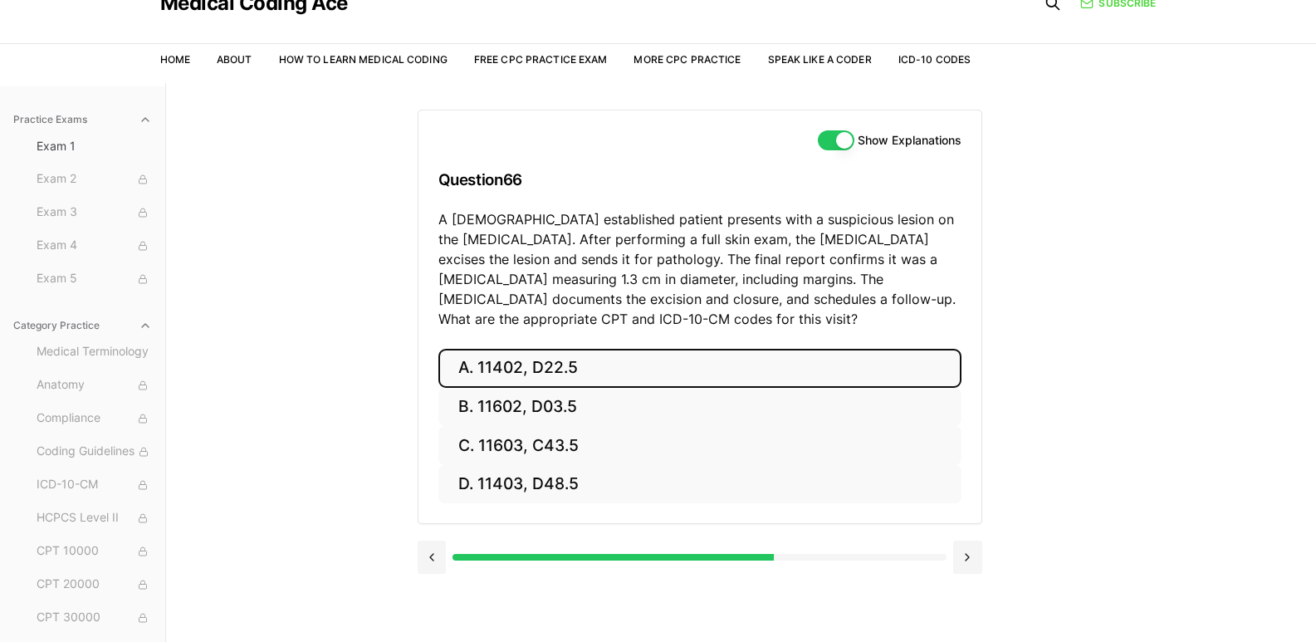
click at [615, 373] on button "A. 11402, D22.5" at bounding box center [699, 368] width 523 height 39
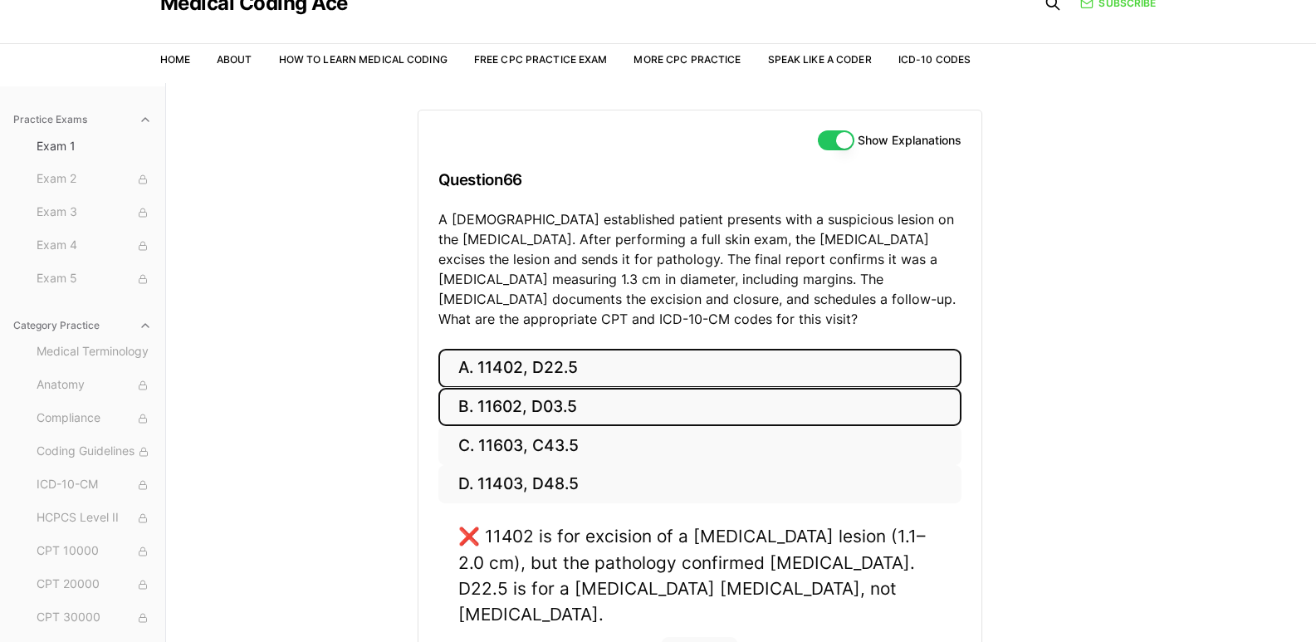
click at [531, 412] on button "B. 11602, D03.5" at bounding box center [699, 407] width 523 height 39
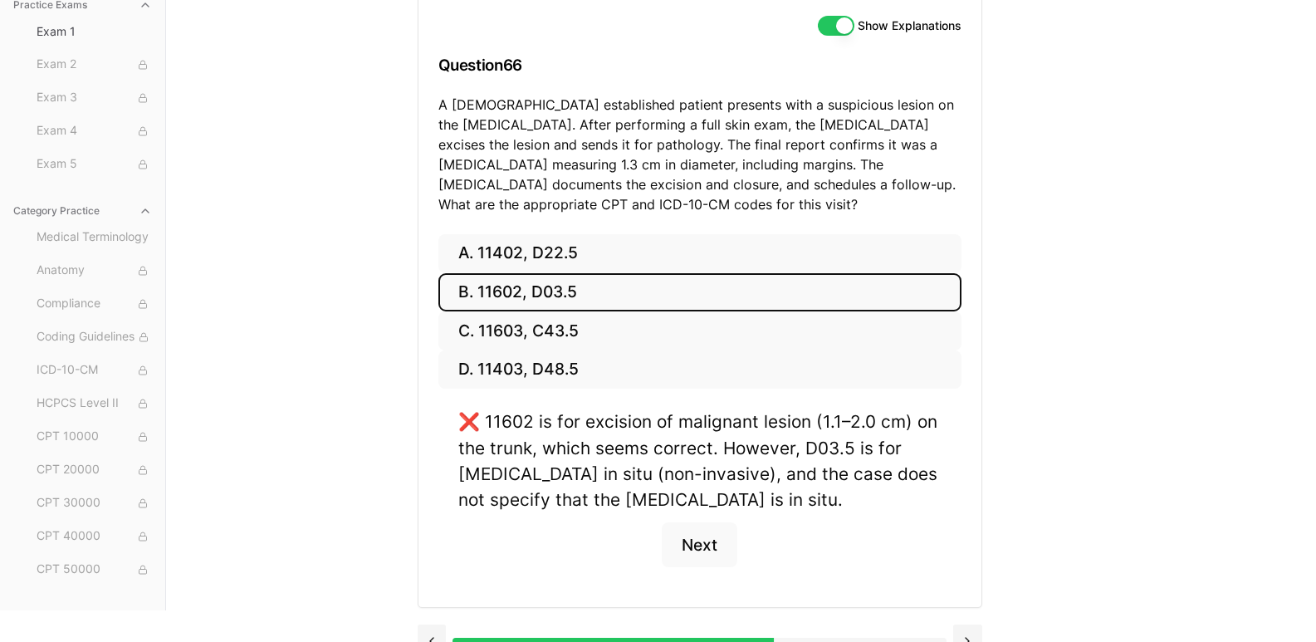
scroll to position [213, 0]
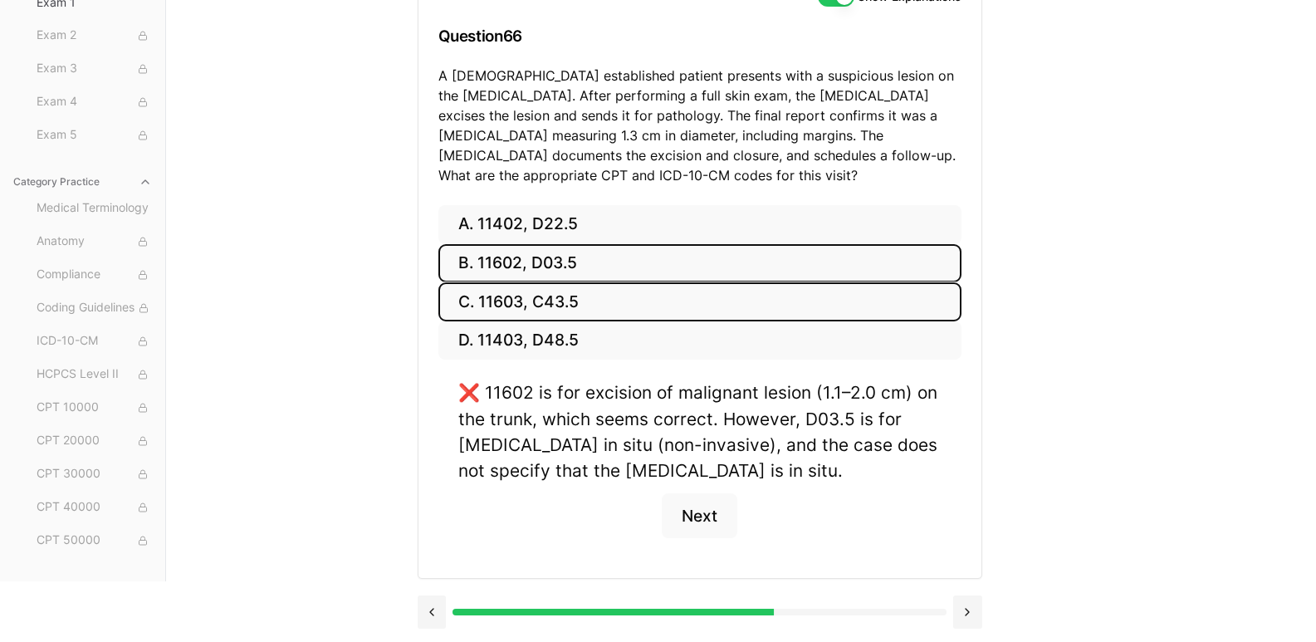
click at [554, 300] on button "C. 11603, C43.5" at bounding box center [699, 301] width 523 height 39
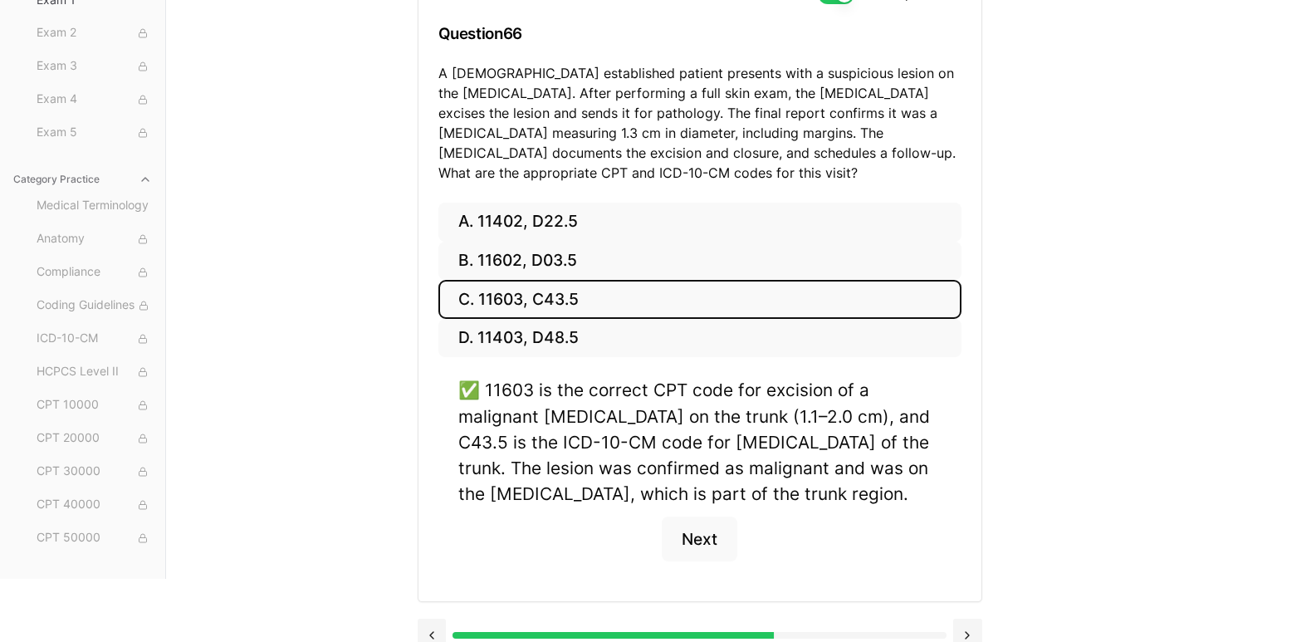
scroll to position [239, 0]
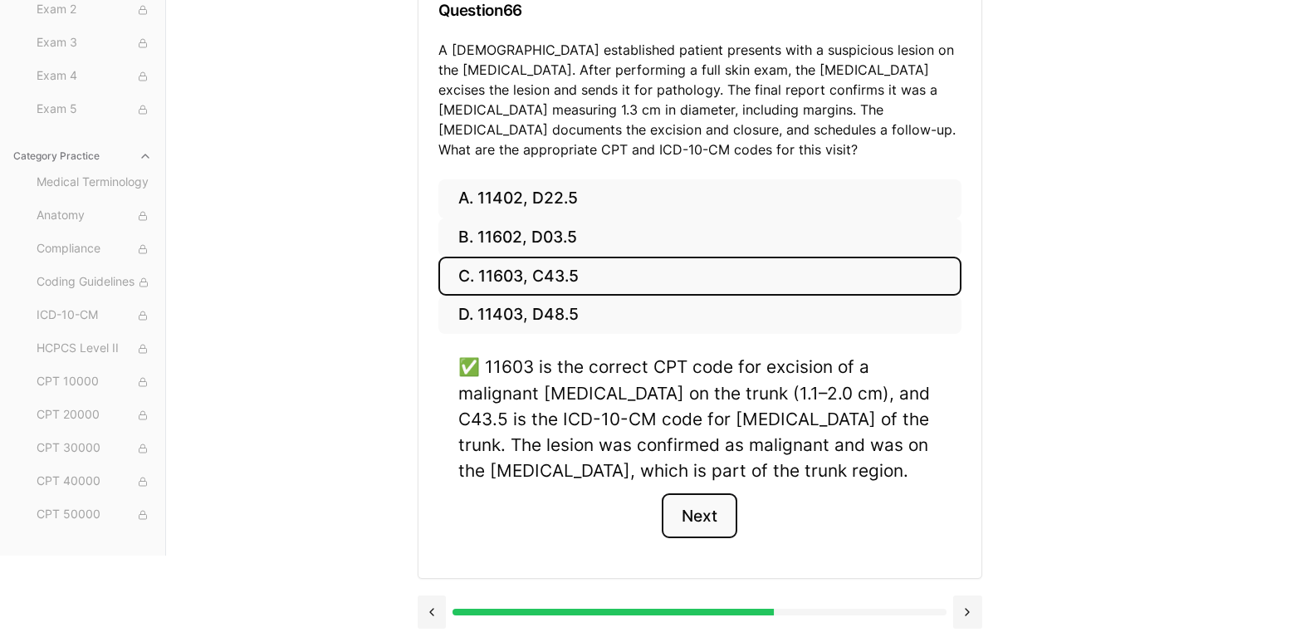
click at [698, 506] on button "Next" at bounding box center [700, 515] width 76 height 45
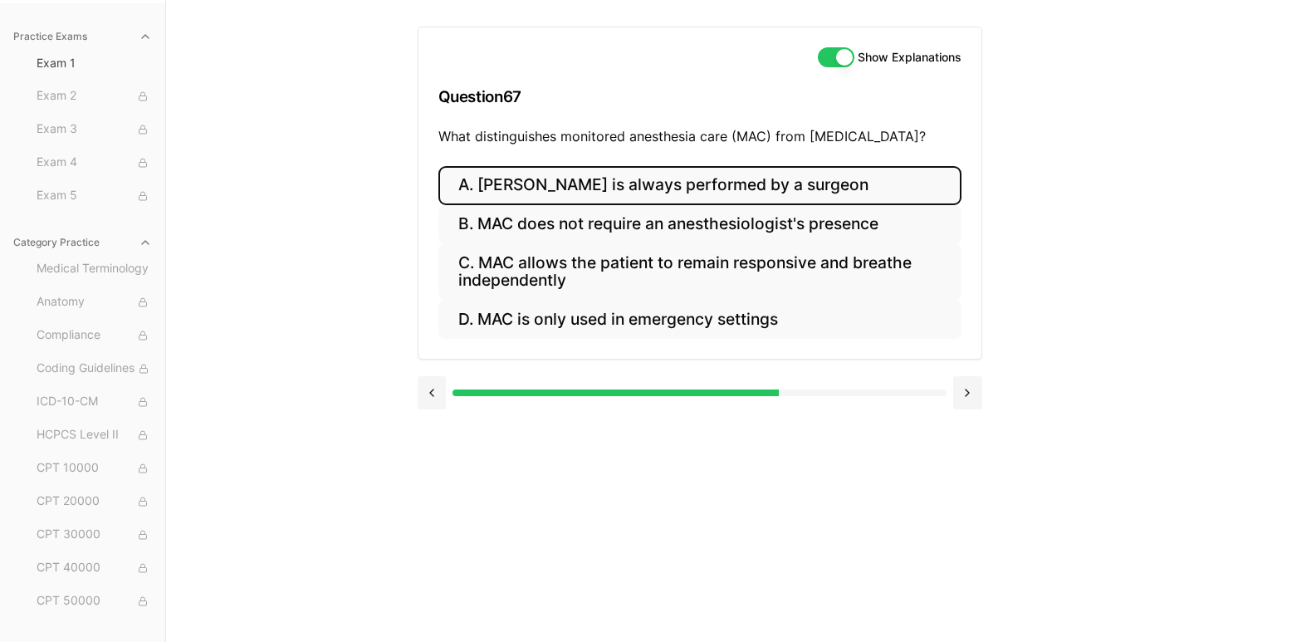
click at [657, 184] on button "A. [PERSON_NAME] is always performed by a surgeon" at bounding box center [699, 185] width 523 height 39
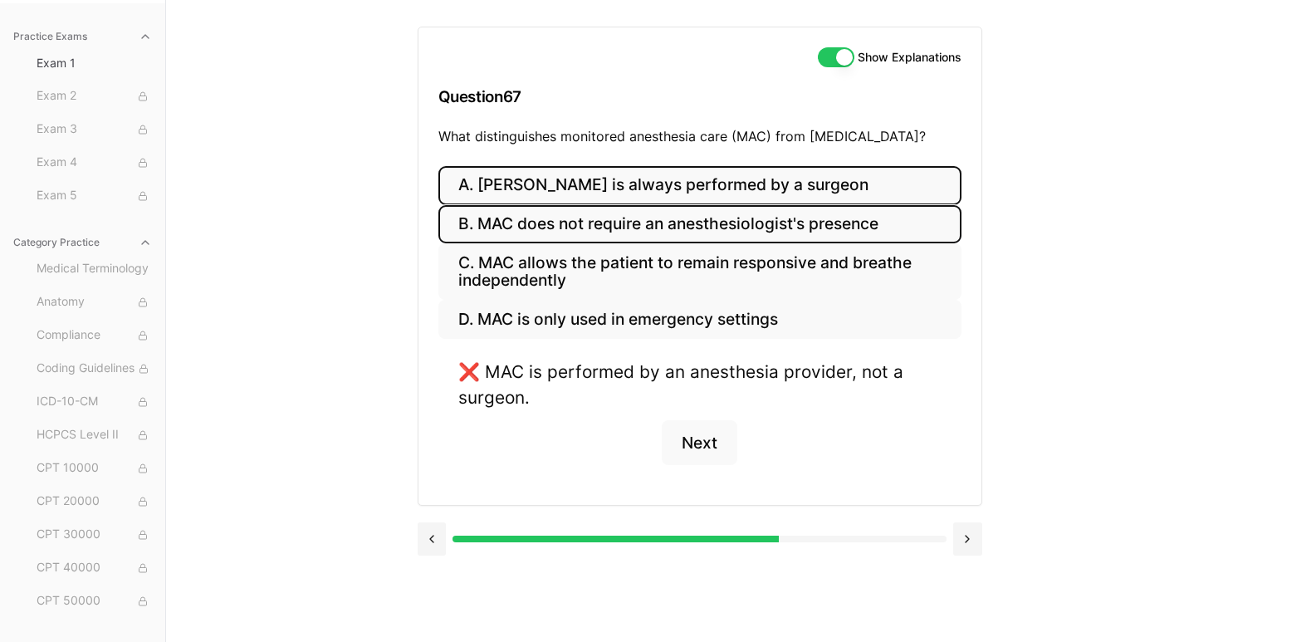
click at [657, 232] on button "B. MAC does not require an anesthesiologist's presence" at bounding box center [699, 224] width 523 height 39
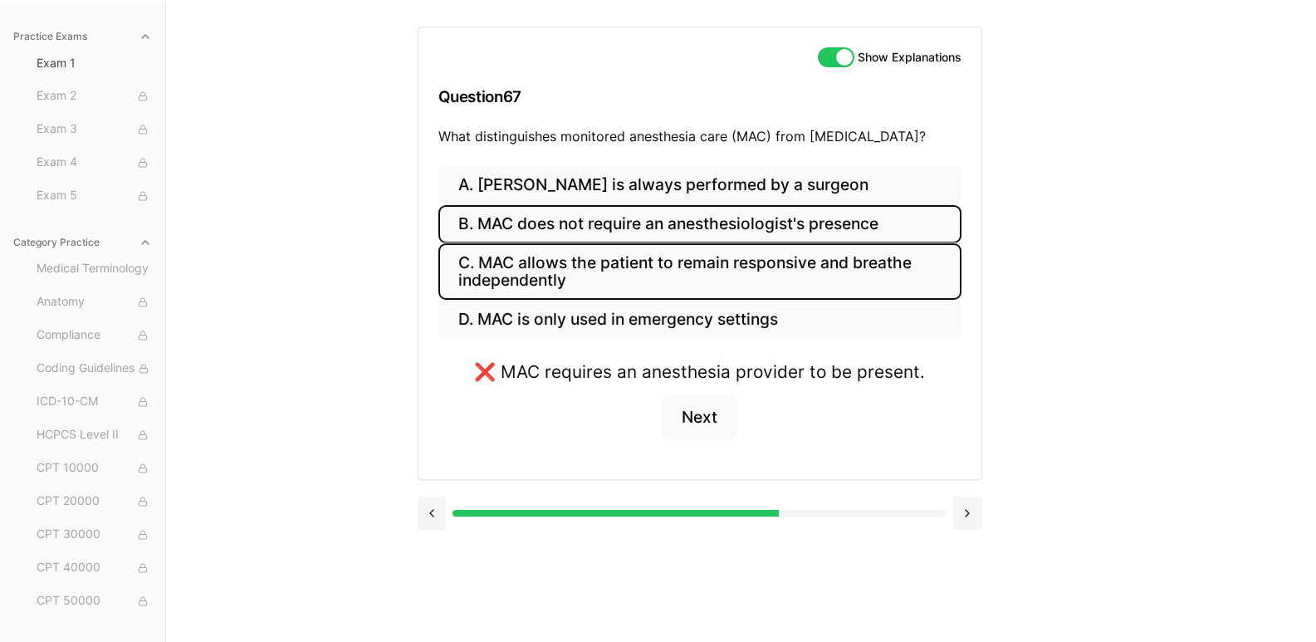
click at [657, 271] on button "C. MAC allows the patient to remain responsive and breathe independently" at bounding box center [699, 271] width 523 height 56
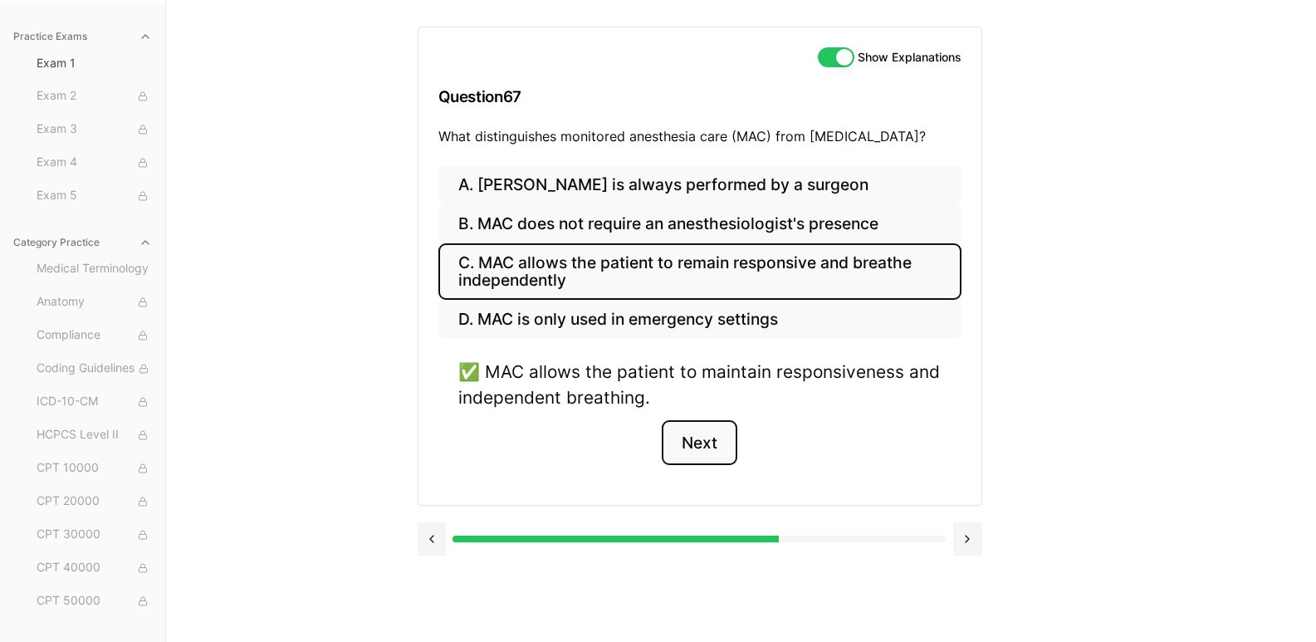
click at [677, 447] on button "Next" at bounding box center [700, 442] width 76 height 45
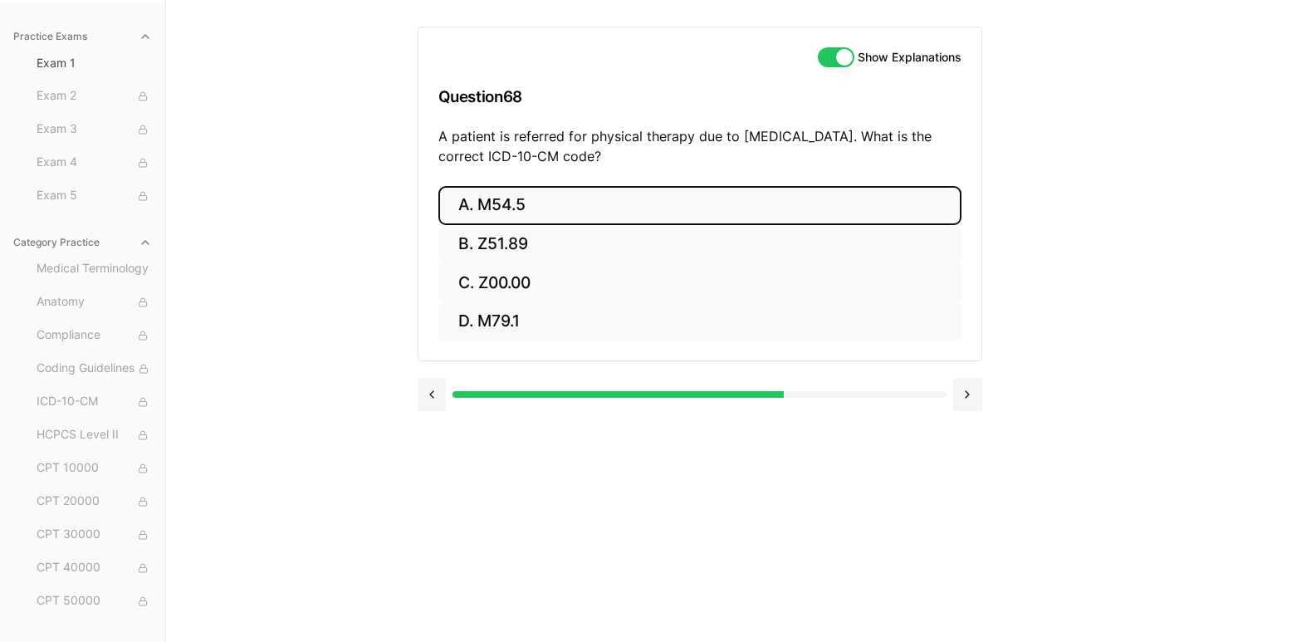
click at [592, 216] on button "A. M54.5" at bounding box center [699, 205] width 523 height 39
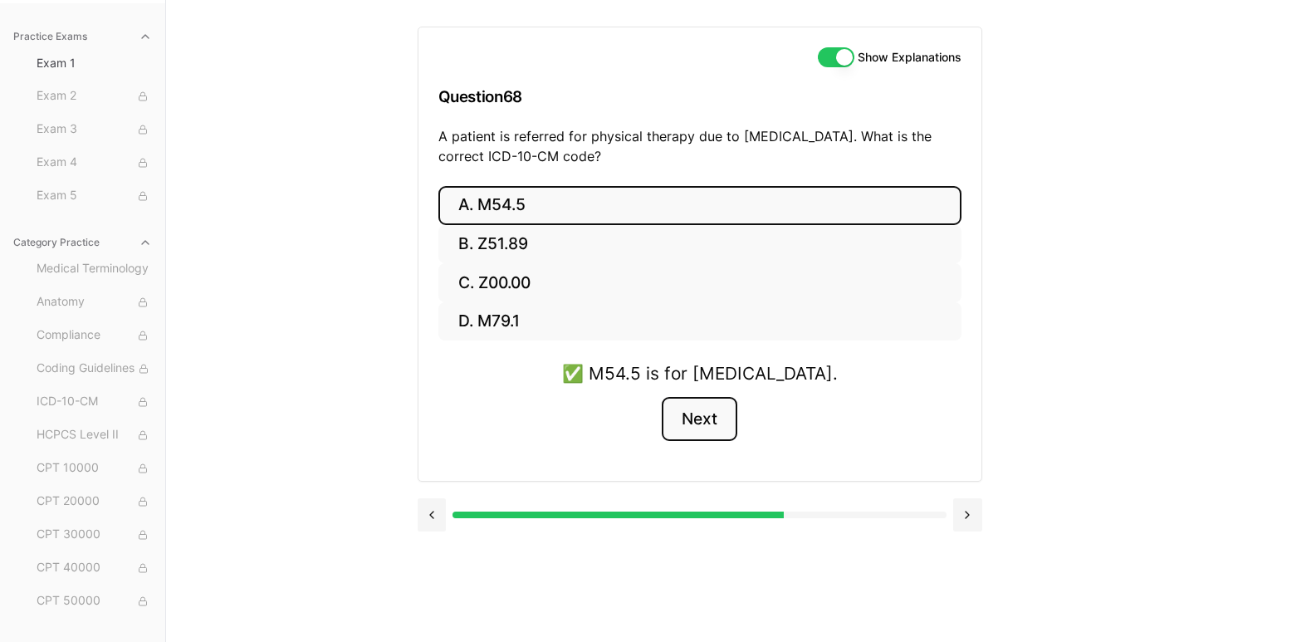
click at [703, 417] on button "Next" at bounding box center [700, 419] width 76 height 45
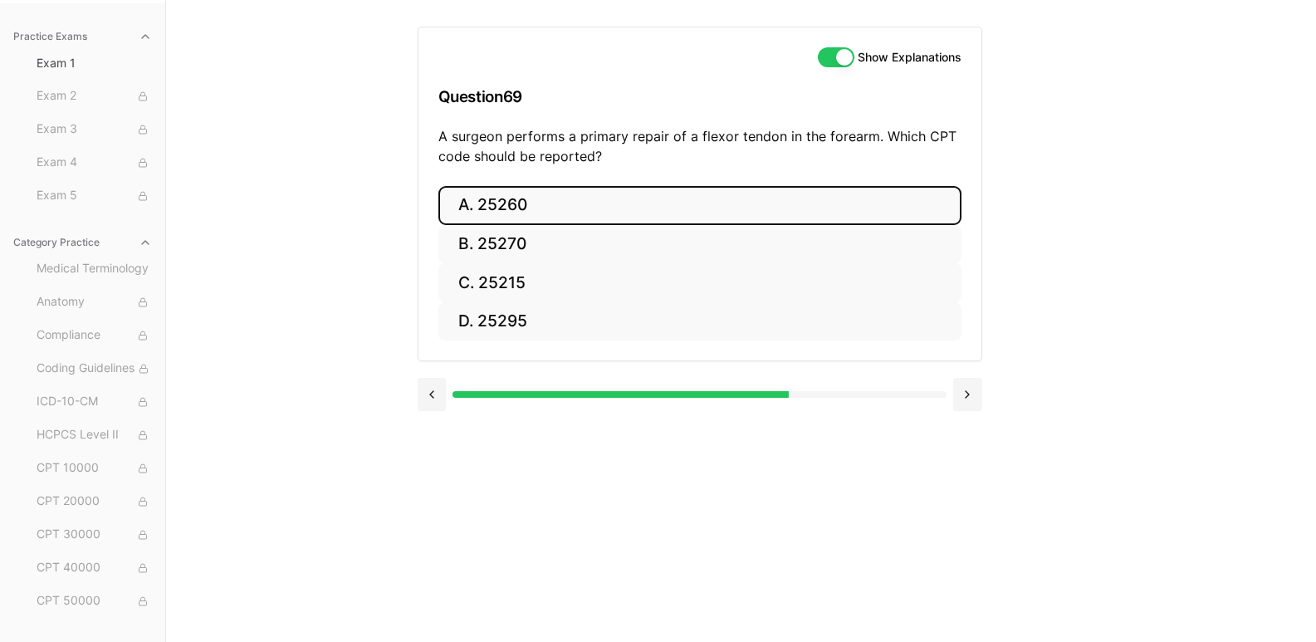
click at [585, 204] on button "A. 25260" at bounding box center [699, 205] width 523 height 39
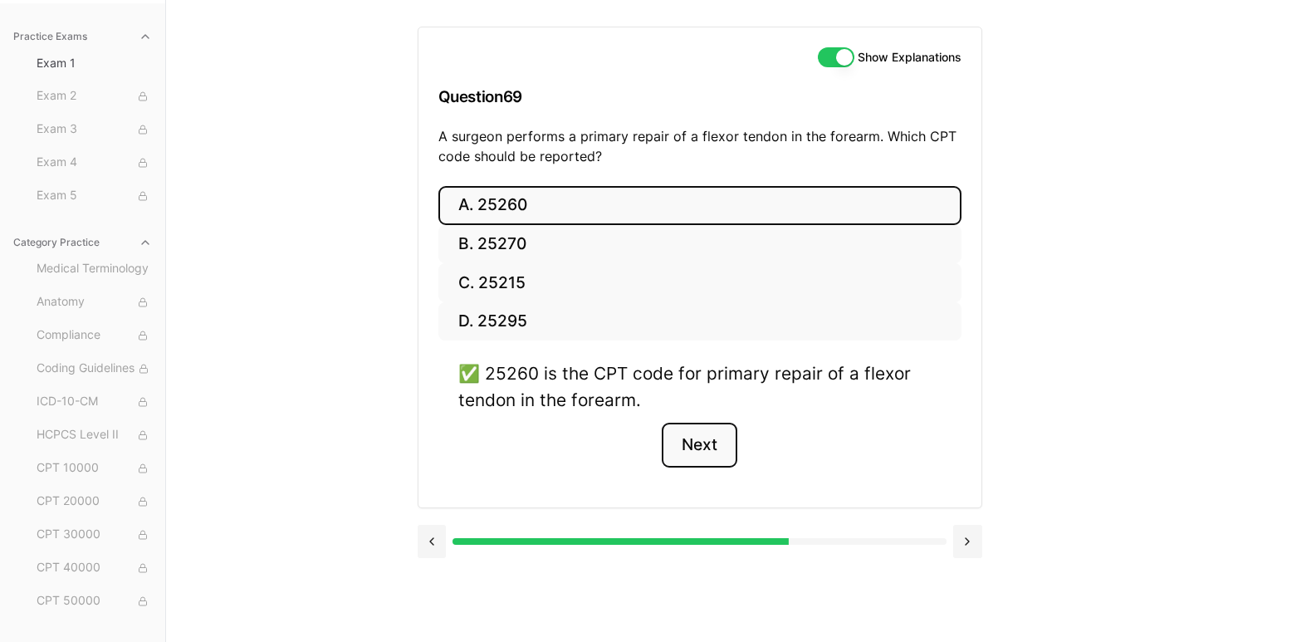
click at [714, 445] on button "Next" at bounding box center [700, 444] width 76 height 45
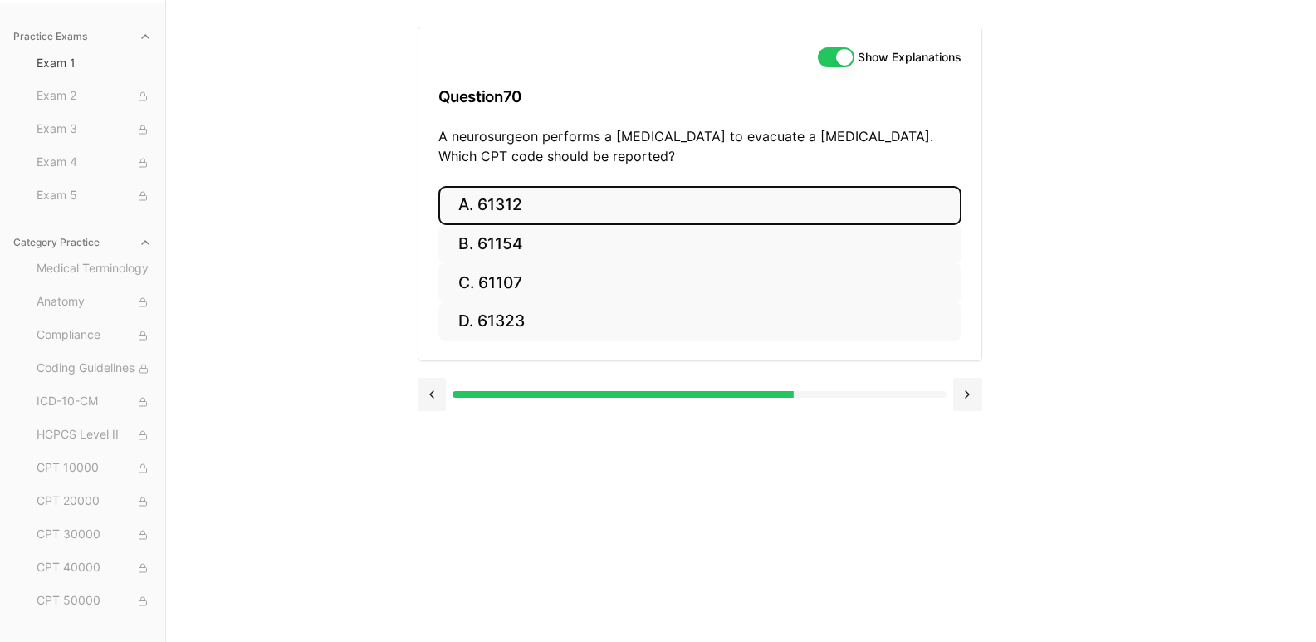
click at [598, 219] on button "A. 61312" at bounding box center [699, 205] width 523 height 39
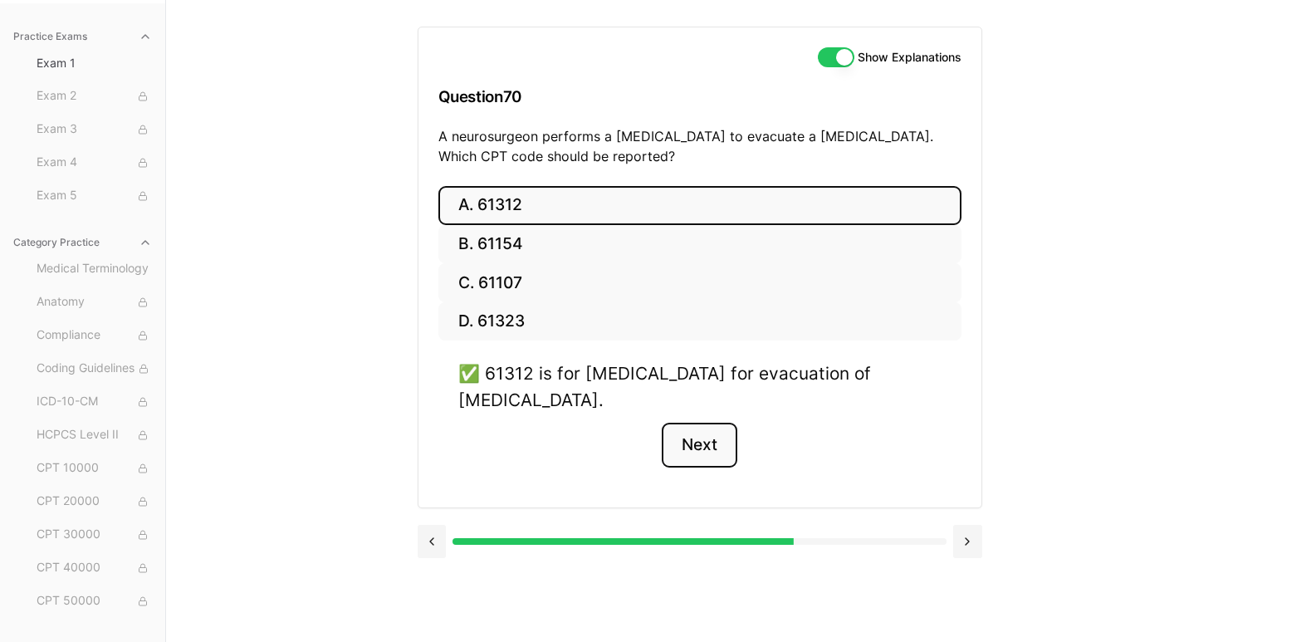
click at [711, 448] on button "Next" at bounding box center [700, 444] width 76 height 45
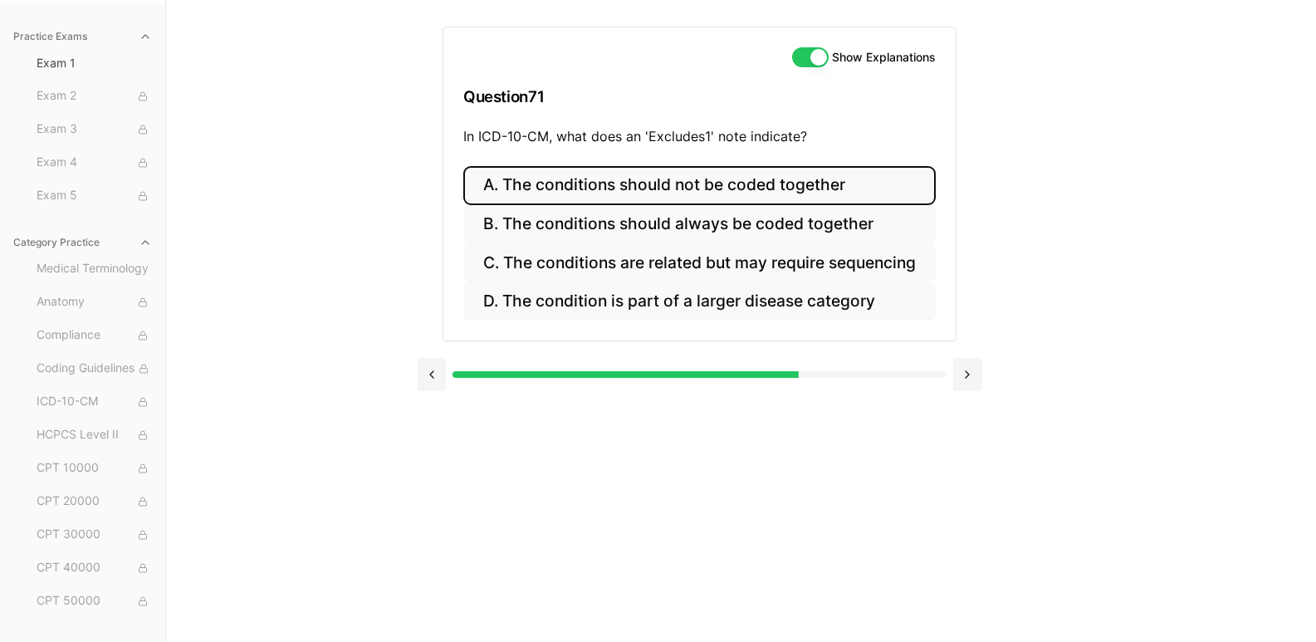
click at [786, 184] on button "A. The conditions should not be coded together" at bounding box center [699, 185] width 472 height 39
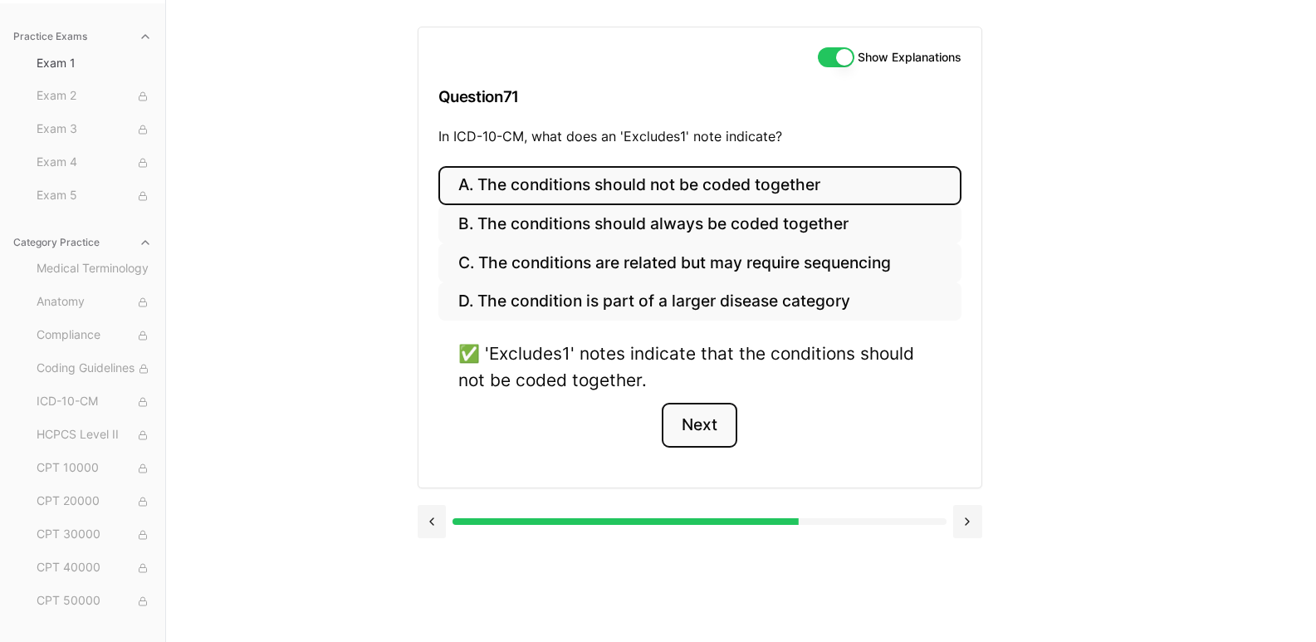
click at [701, 432] on button "Next" at bounding box center [700, 425] width 76 height 45
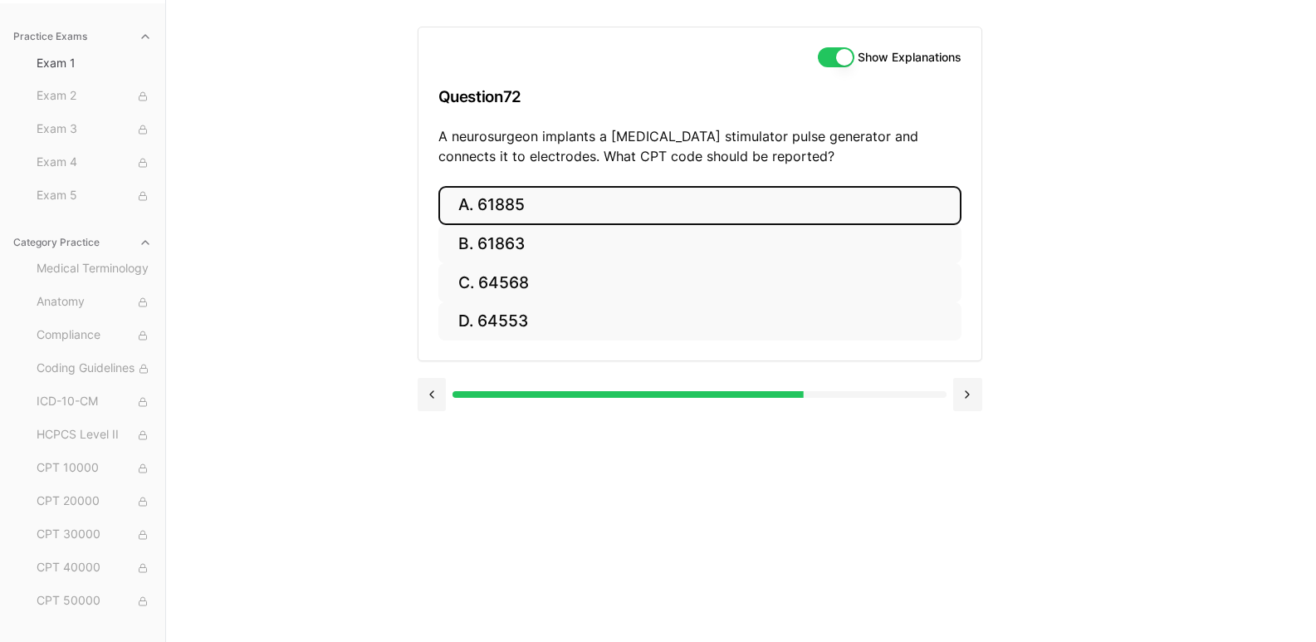
click at [608, 206] on button "A. 61885" at bounding box center [699, 205] width 523 height 39
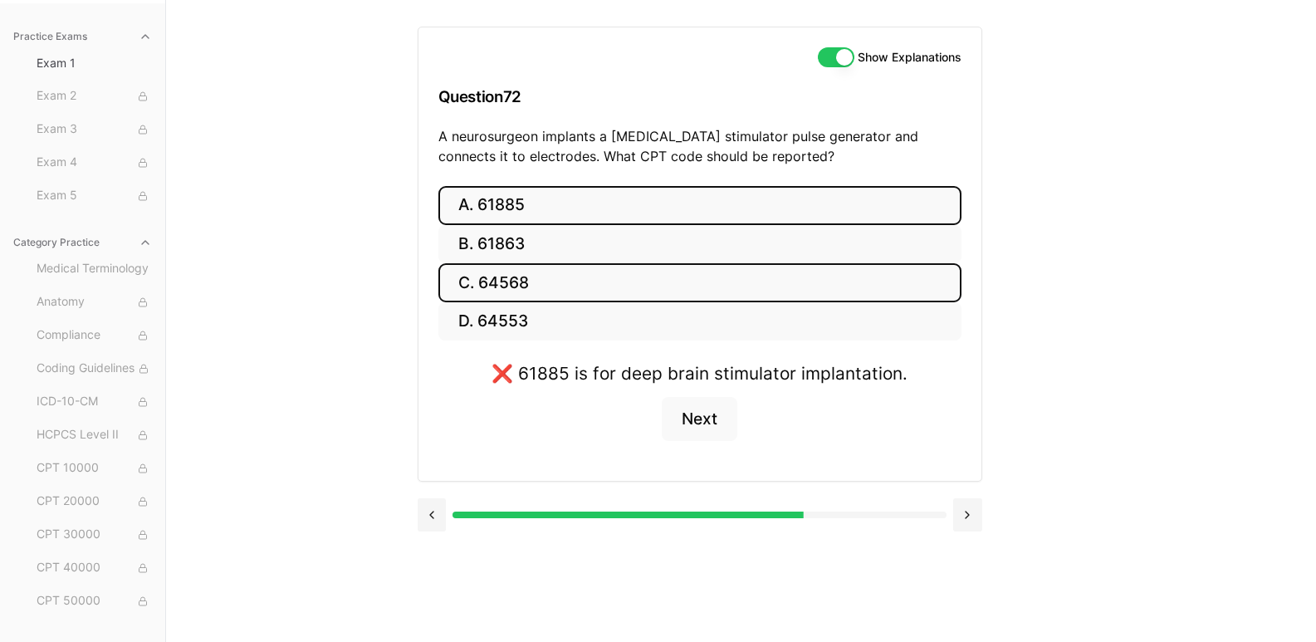
click at [602, 292] on button "C. 64568" at bounding box center [699, 282] width 523 height 39
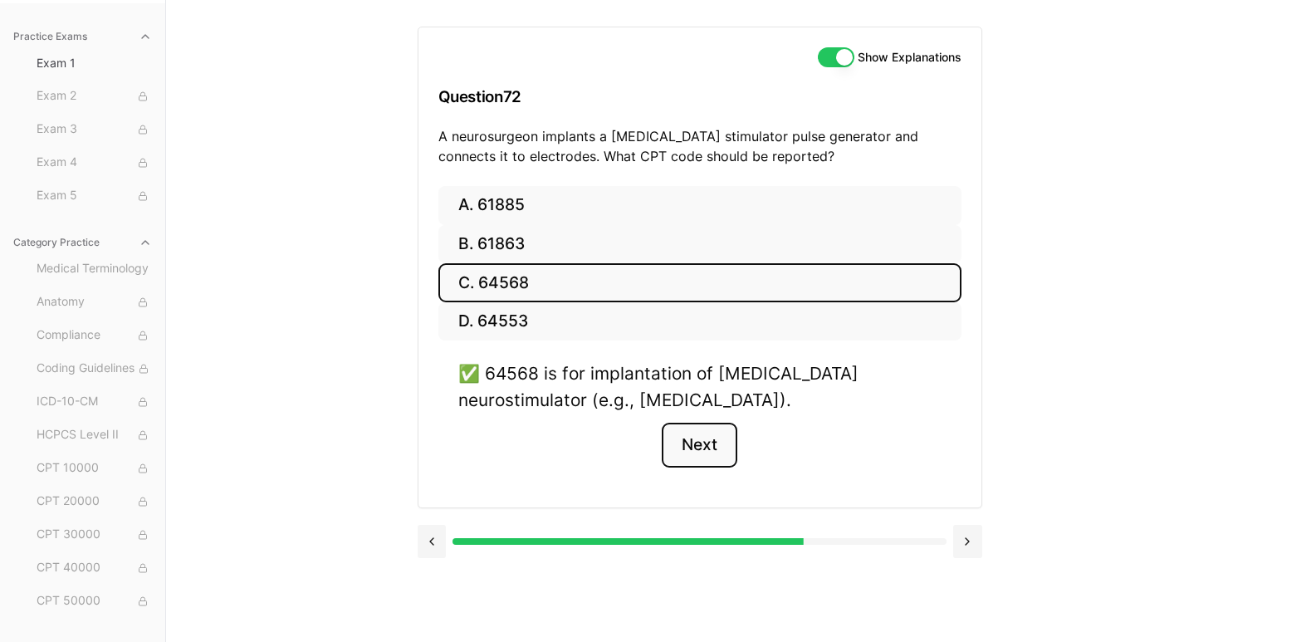
click at [700, 436] on button "Next" at bounding box center [700, 444] width 76 height 45
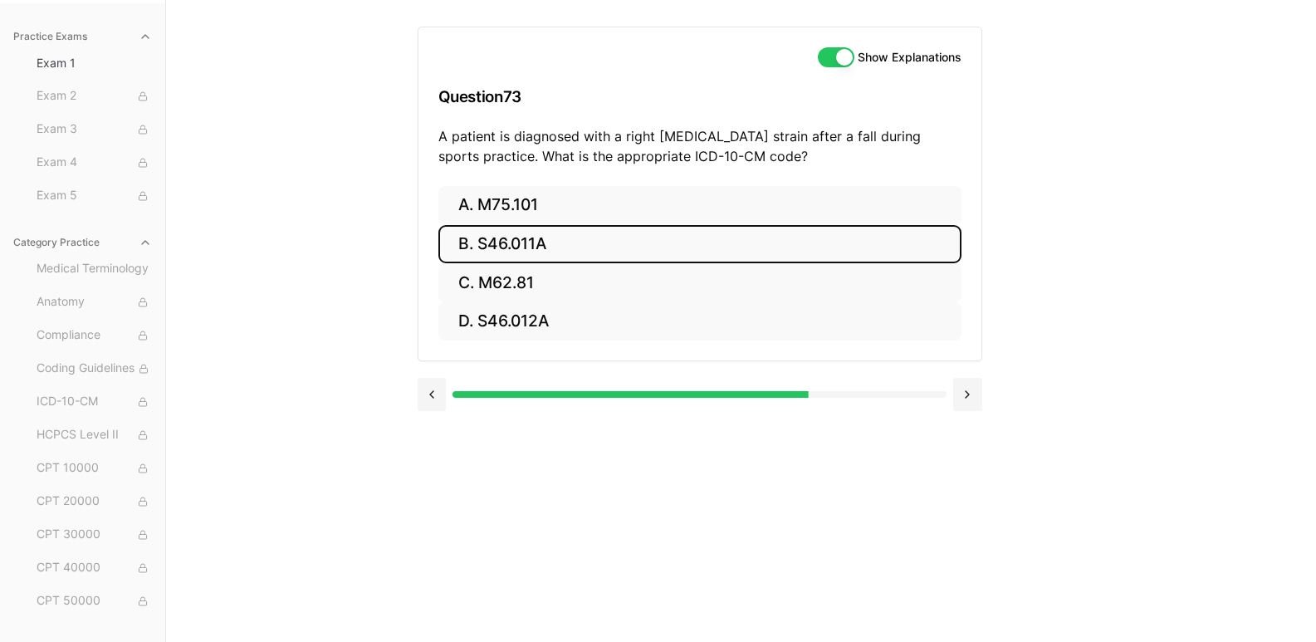
click at [613, 244] on button "B. S46.011A" at bounding box center [699, 244] width 523 height 39
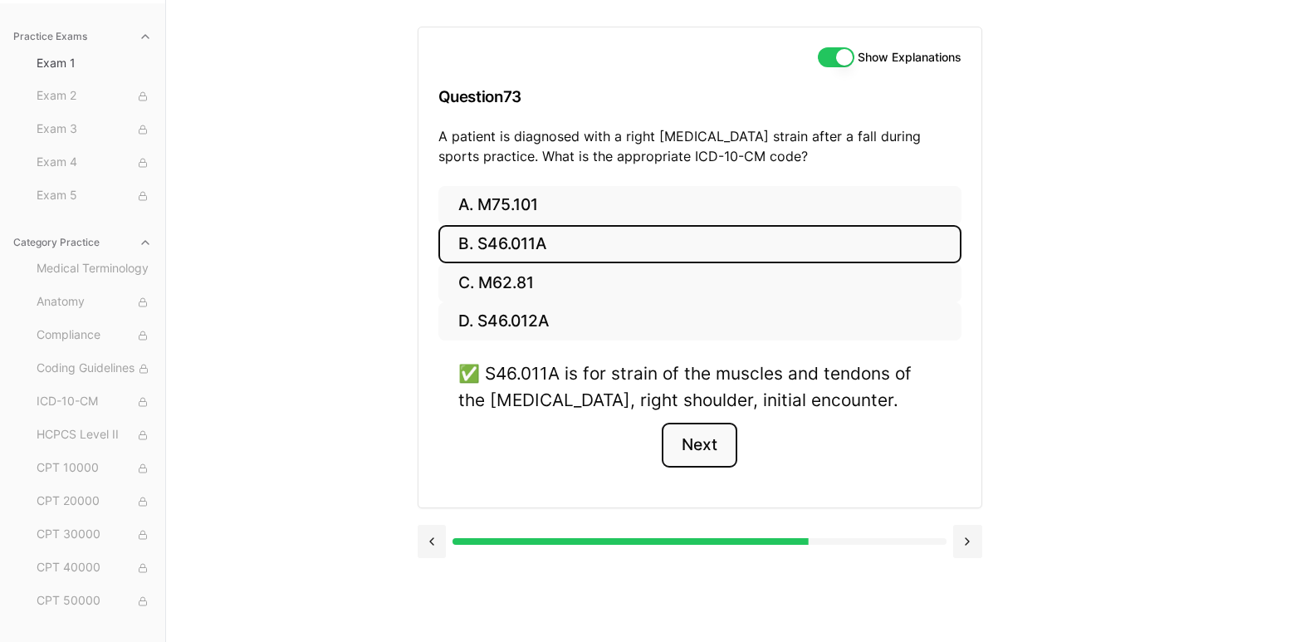
click at [695, 440] on button "Next" at bounding box center [700, 444] width 76 height 45
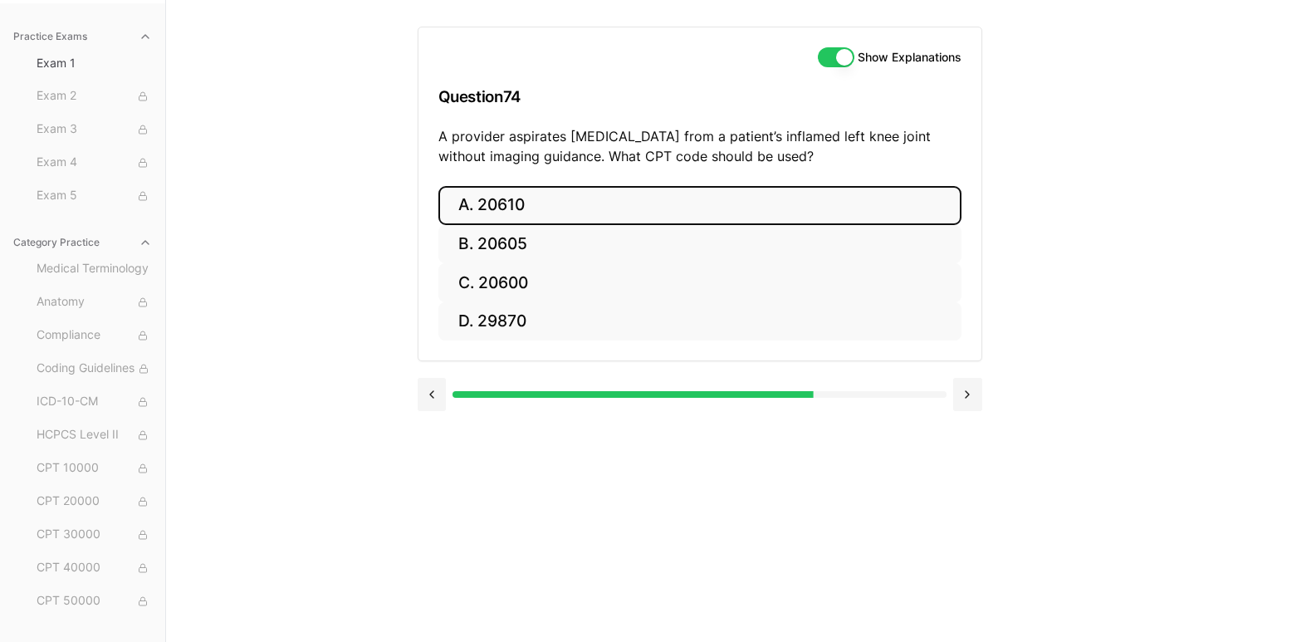
click at [574, 197] on button "A. 20610" at bounding box center [699, 205] width 523 height 39
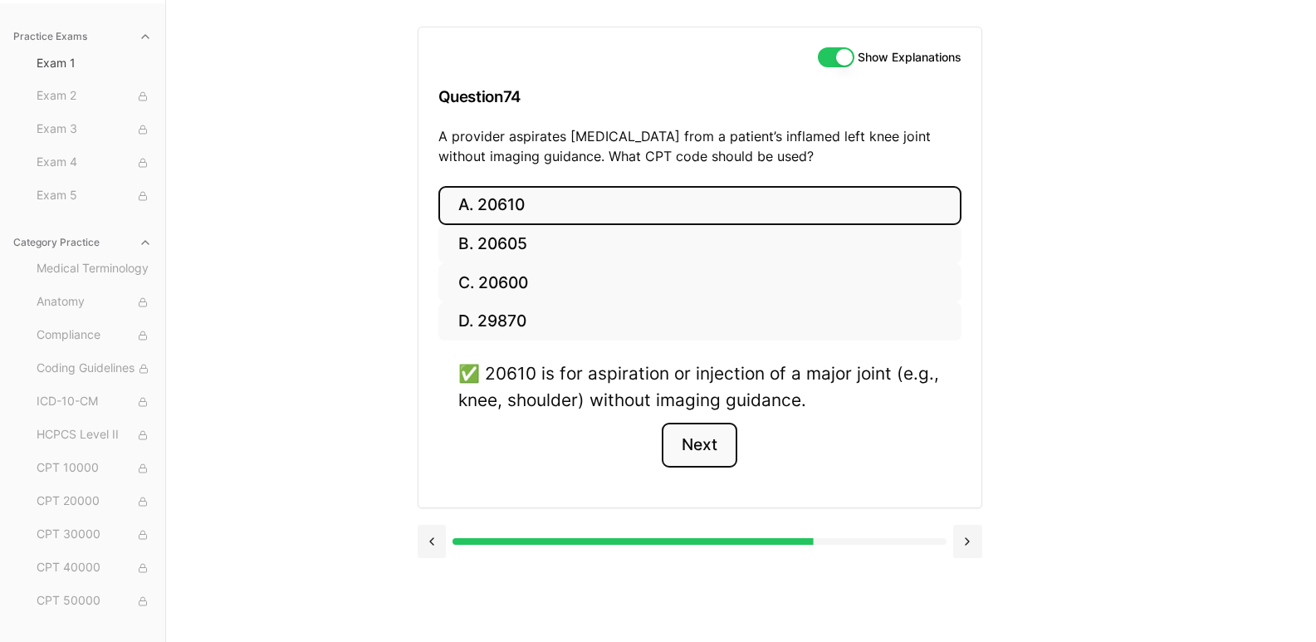
click at [691, 435] on button "Next" at bounding box center [700, 444] width 76 height 45
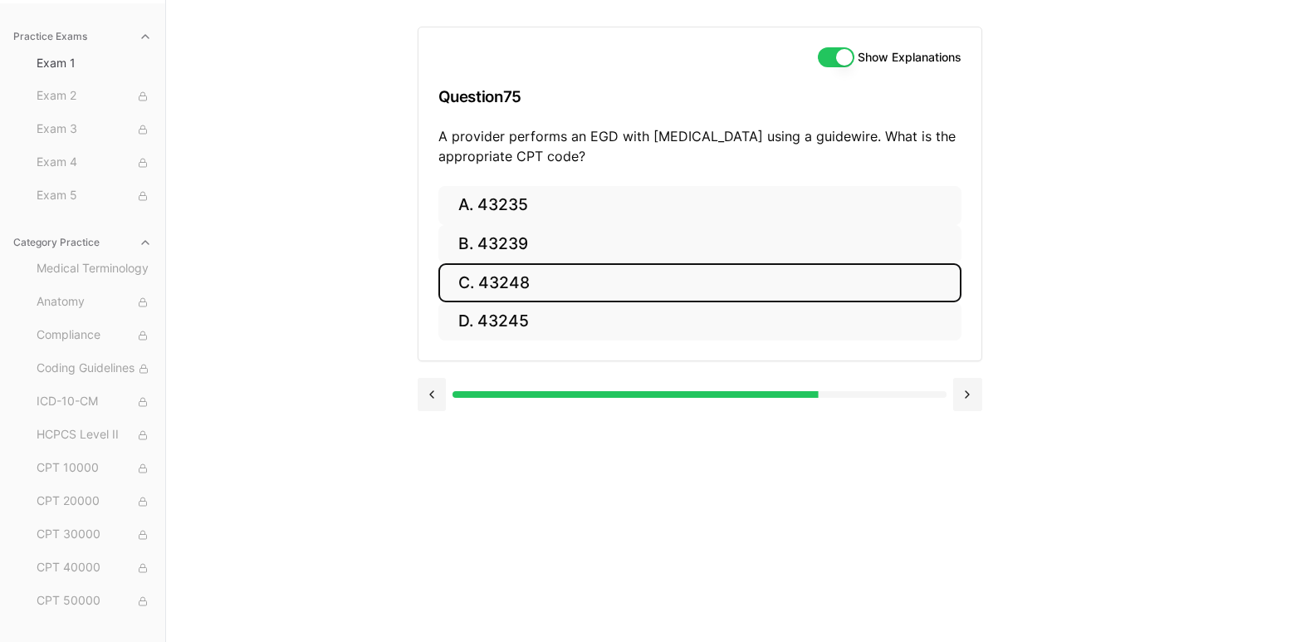
click at [536, 290] on button "C. 43248" at bounding box center [699, 282] width 523 height 39
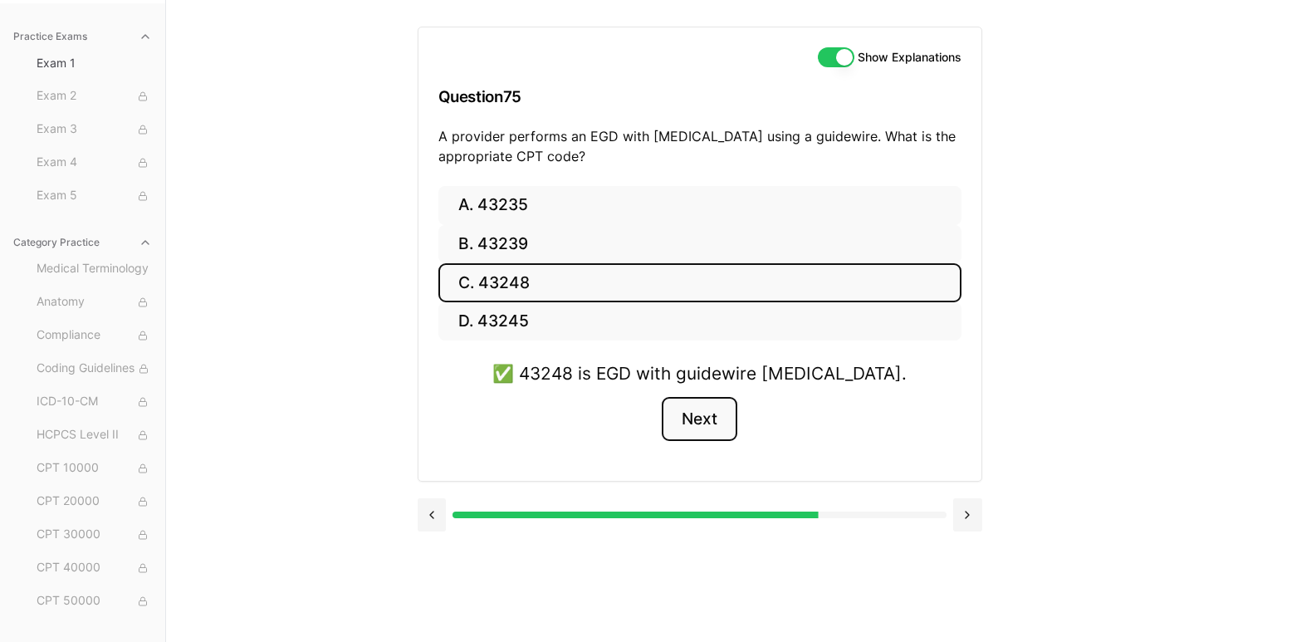
click at [684, 420] on button "Next" at bounding box center [700, 419] width 76 height 45
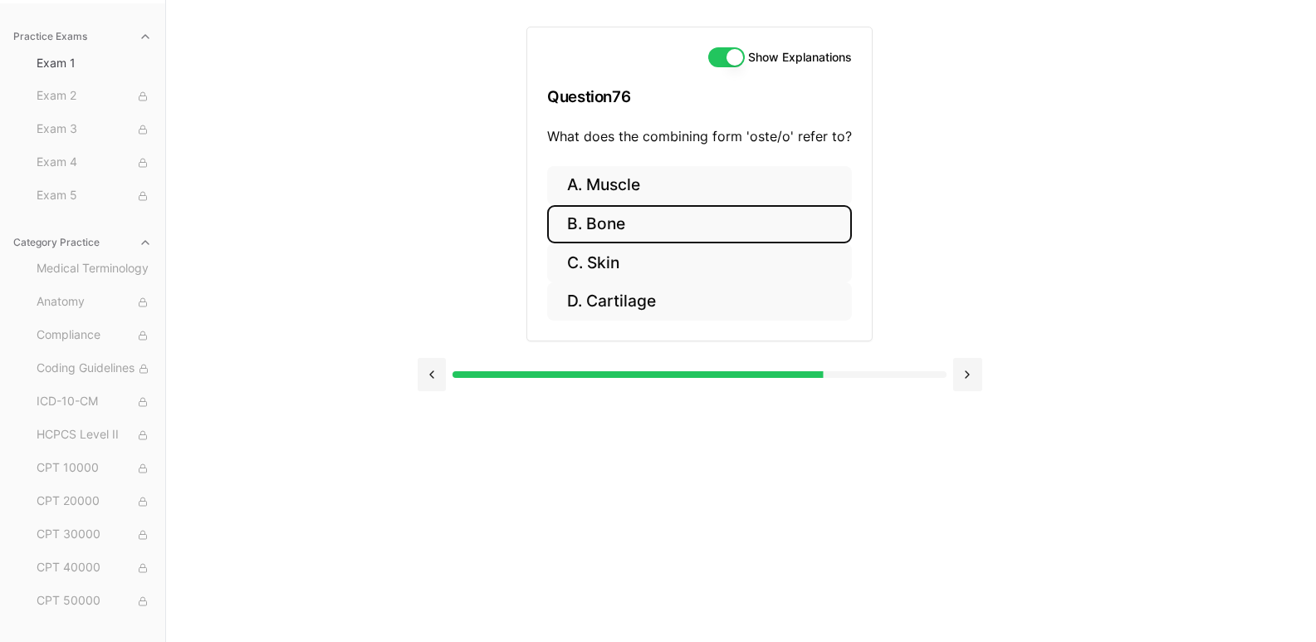
click at [704, 219] on button "B. Bone" at bounding box center [699, 224] width 305 height 39
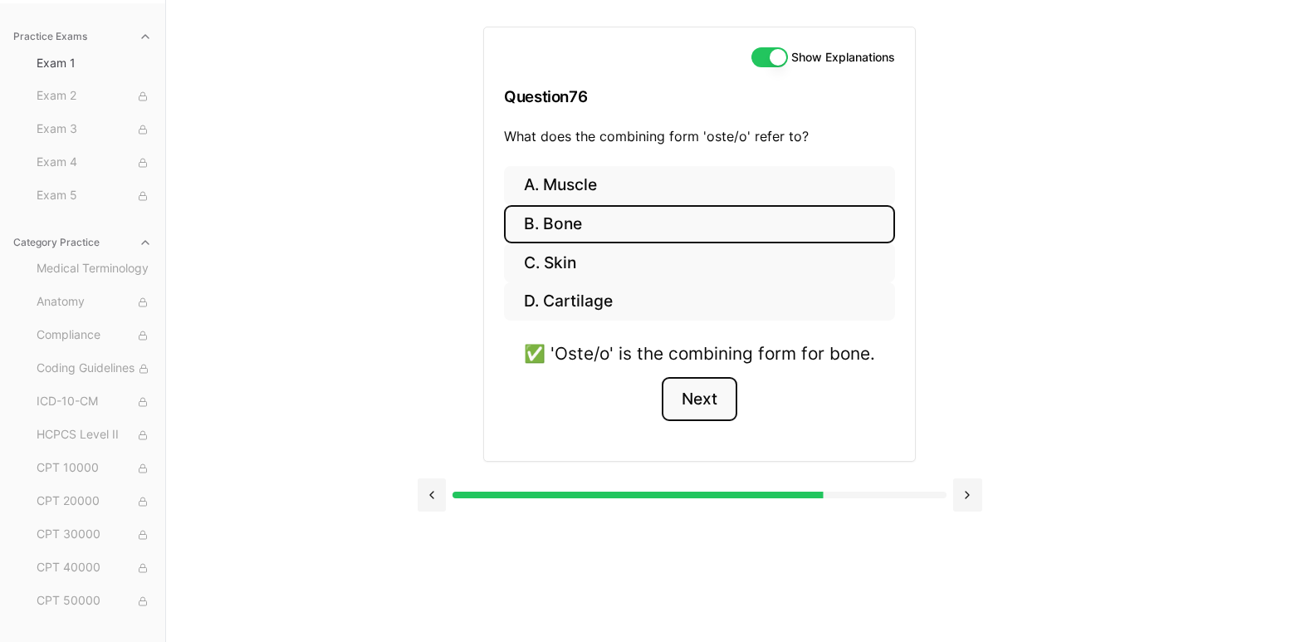
click at [701, 395] on button "Next" at bounding box center [700, 399] width 76 height 45
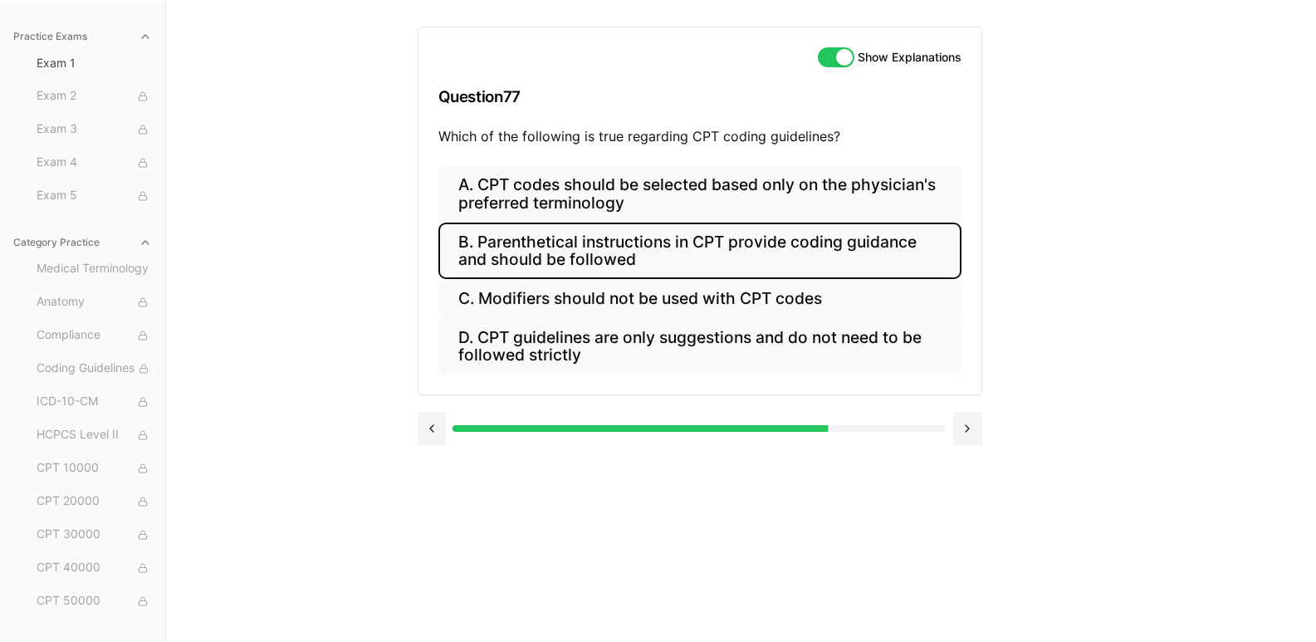
click at [679, 249] on button "B. Parenthetical instructions in CPT provide coding guidance and should be foll…" at bounding box center [699, 250] width 523 height 56
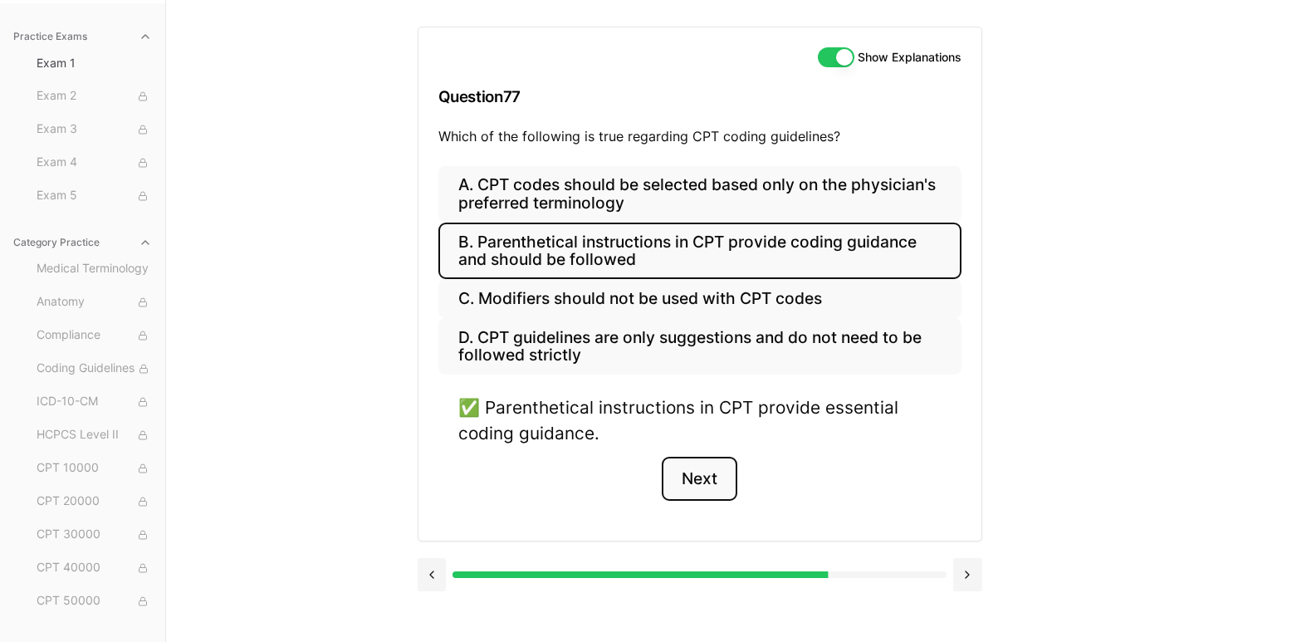
click at [709, 485] on button "Next" at bounding box center [700, 479] width 76 height 45
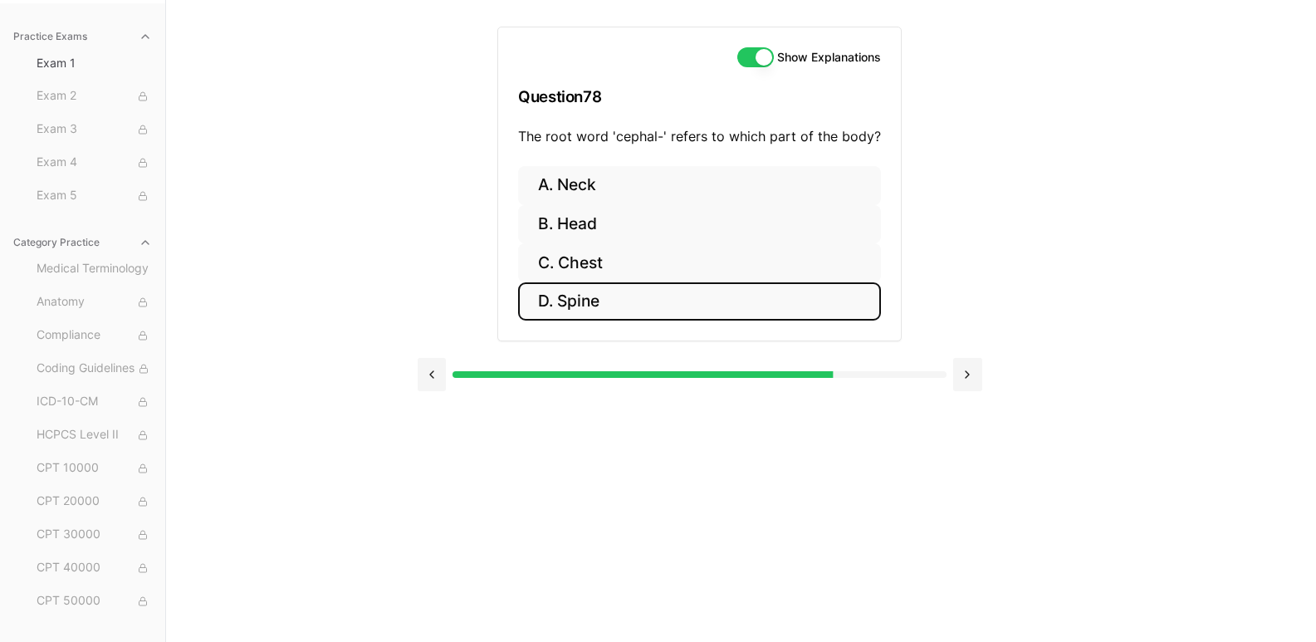
click at [647, 303] on button "D. Spine" at bounding box center [699, 301] width 363 height 39
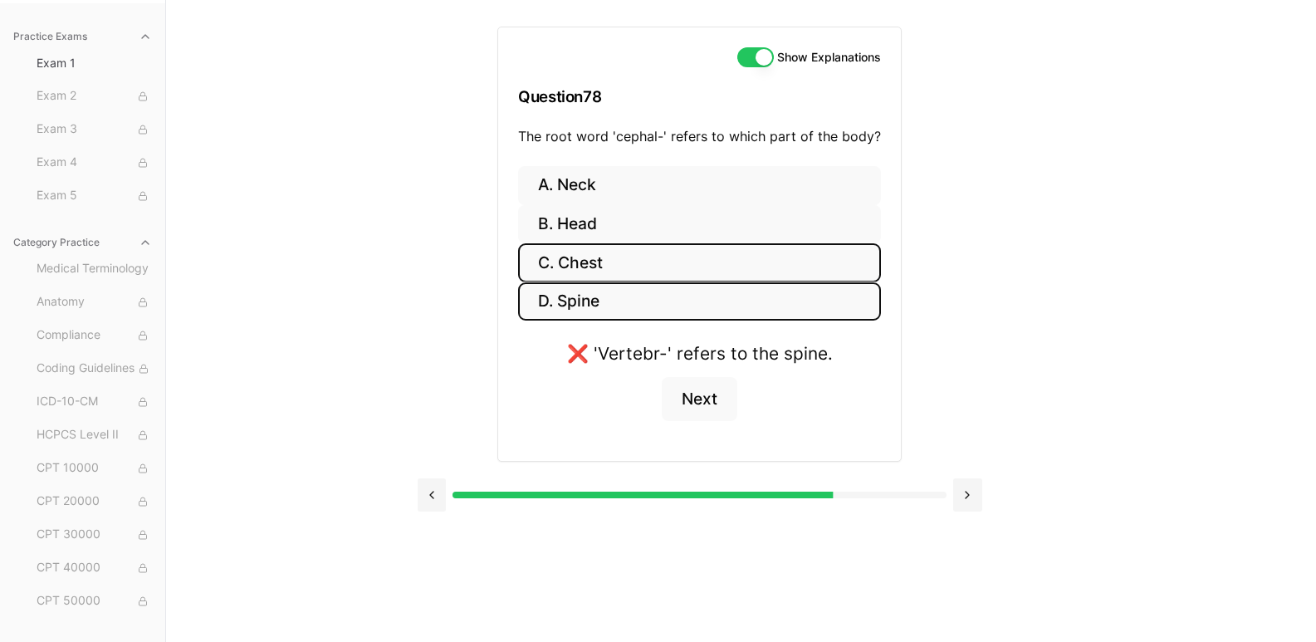
click at [641, 260] on button "C. Chest" at bounding box center [699, 262] width 363 height 39
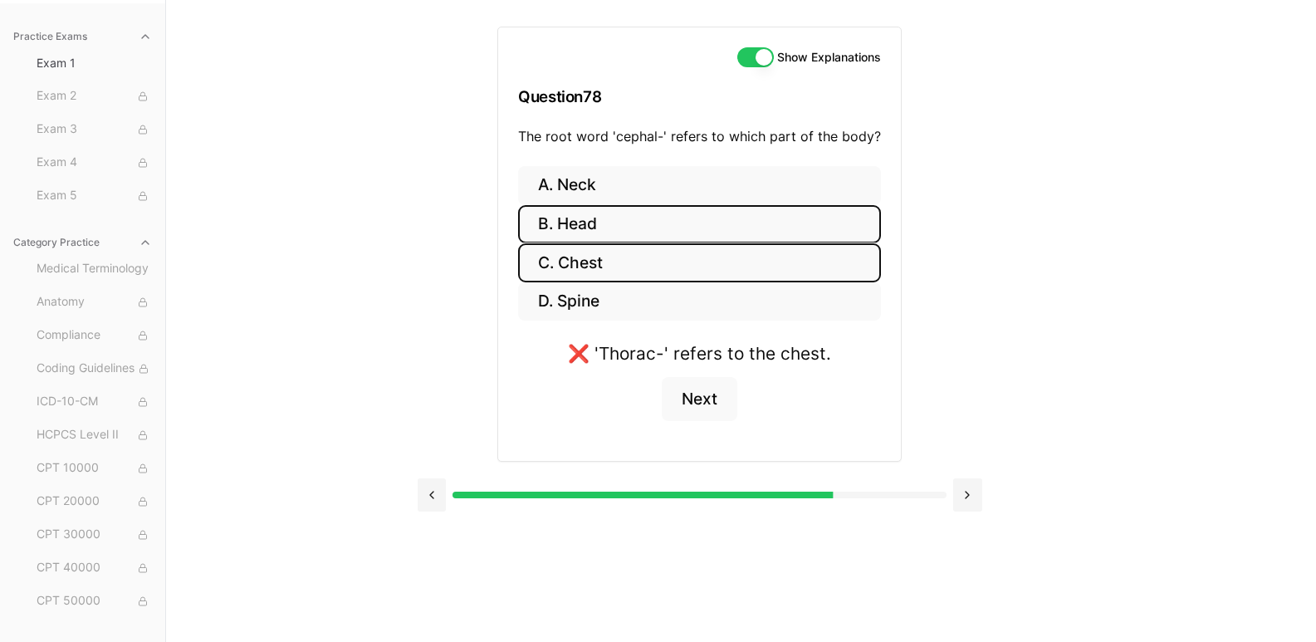
click at [637, 223] on button "B. Head" at bounding box center [699, 224] width 363 height 39
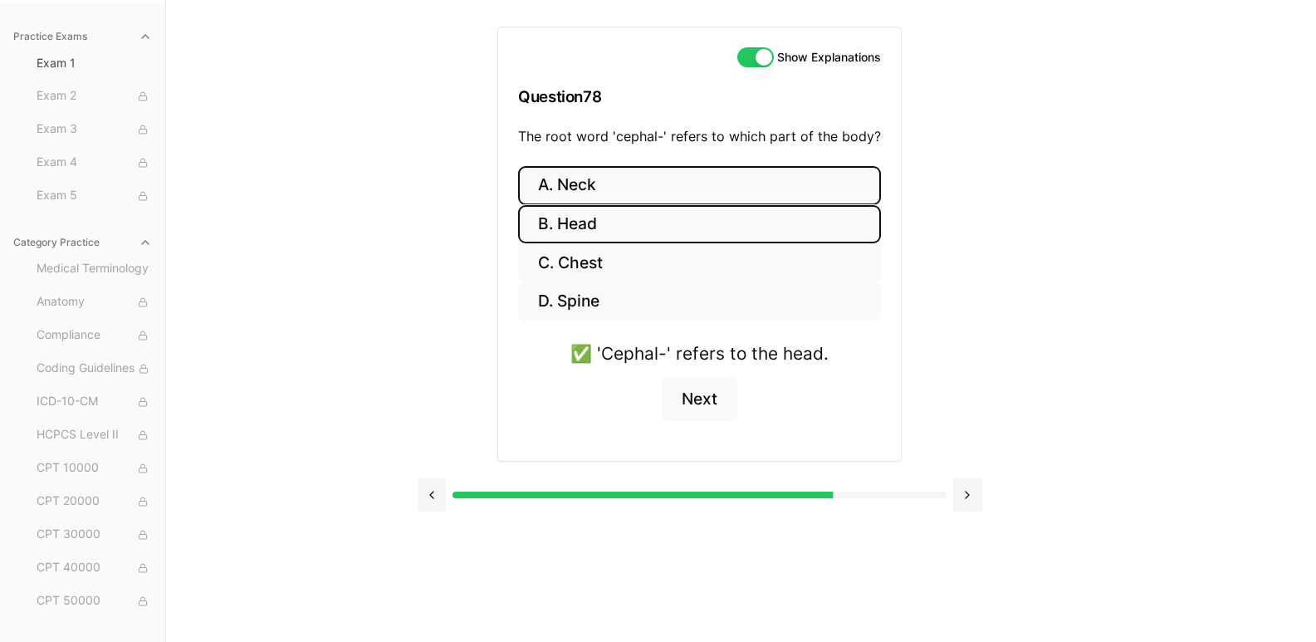
click at [633, 194] on button "A. Neck" at bounding box center [699, 185] width 363 height 39
click at [633, 231] on button "B. Head" at bounding box center [699, 224] width 363 height 39
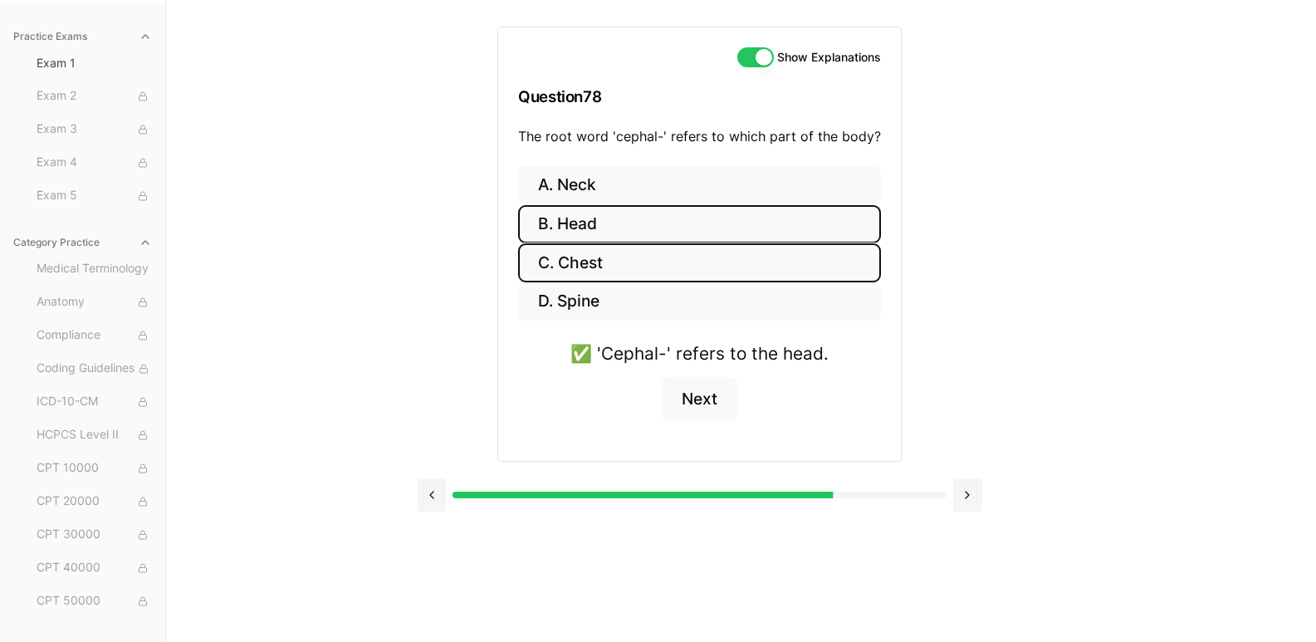
click at [642, 261] on button "C. Chest" at bounding box center [699, 262] width 363 height 39
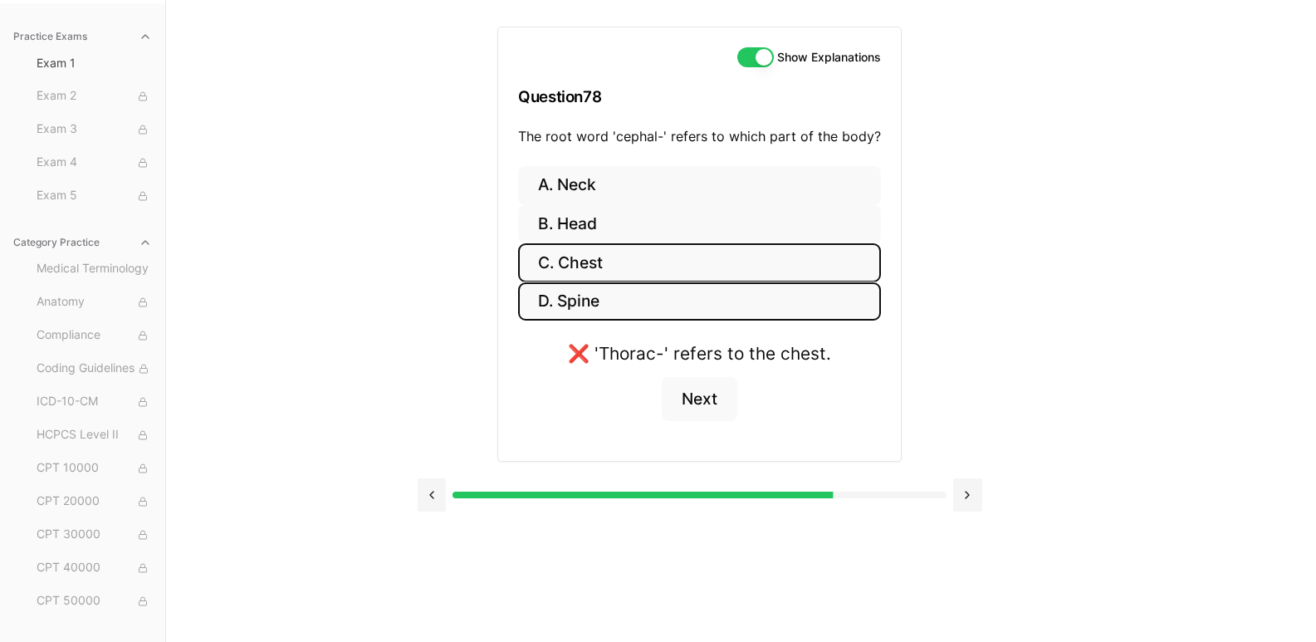
click at [651, 310] on button "D. Spine" at bounding box center [699, 301] width 363 height 39
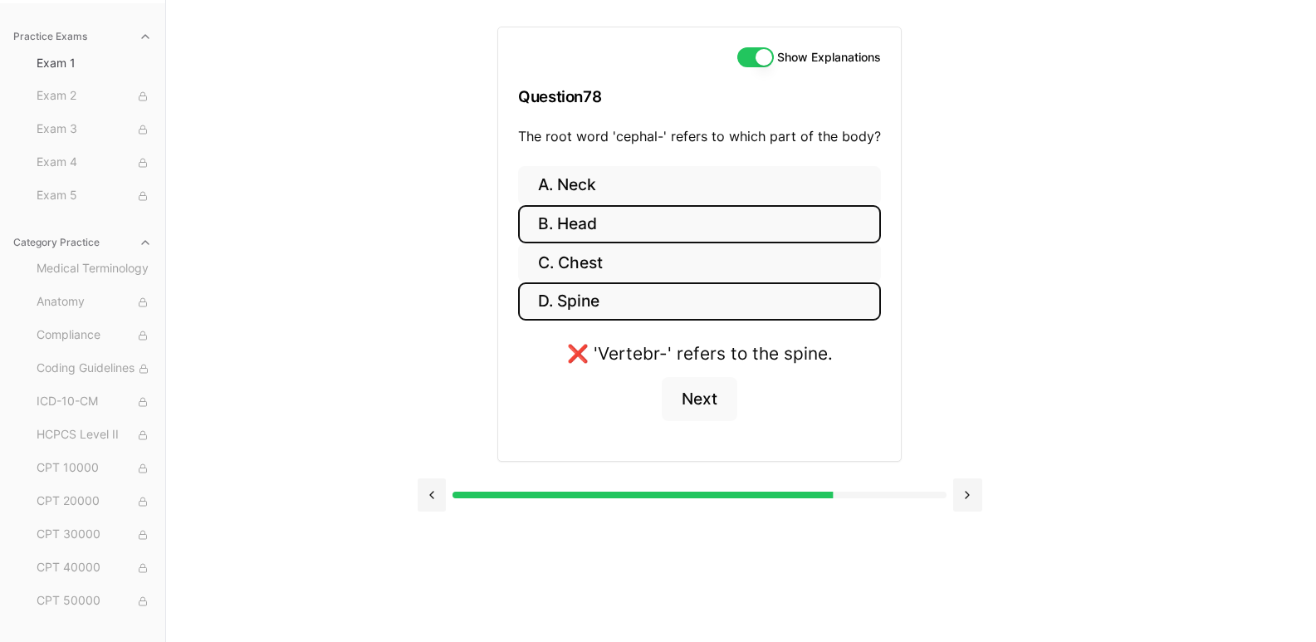
click at [640, 217] on button "B. Head" at bounding box center [699, 224] width 363 height 39
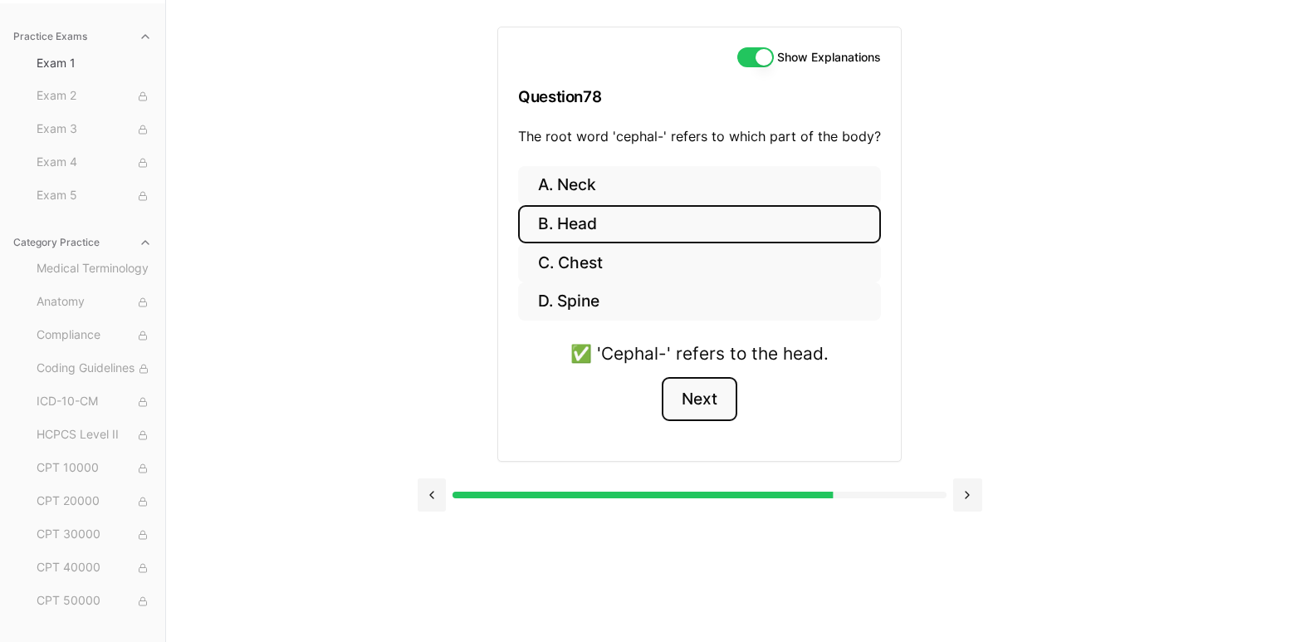
click at [701, 401] on button "Next" at bounding box center [700, 399] width 76 height 45
